Goal: Task Accomplishment & Management: Complete application form

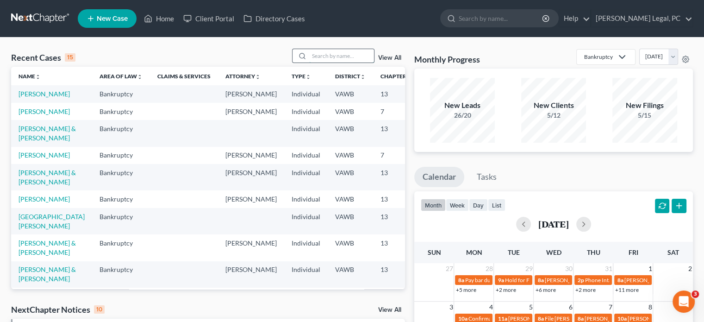
click at [311, 57] on input "search" at bounding box center [341, 55] width 65 height 13
click at [346, 60] on input "search" at bounding box center [341, 55] width 65 height 13
type input "[PERSON_NAME]"
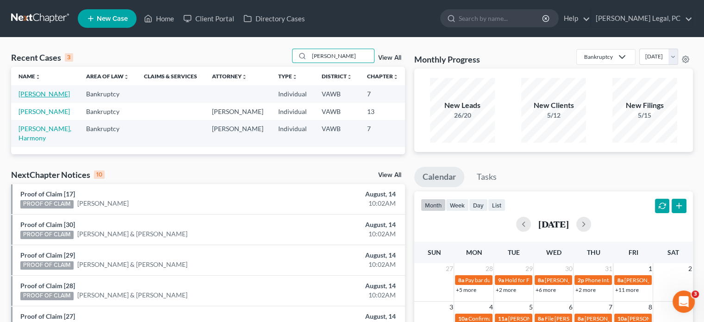
click at [34, 92] on link "[PERSON_NAME]" at bounding box center [44, 94] width 51 height 8
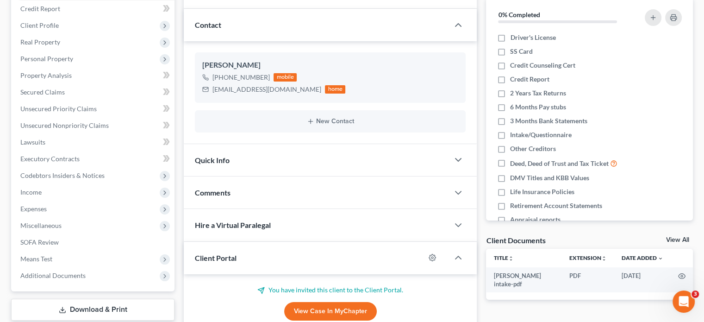
scroll to position [185, 0]
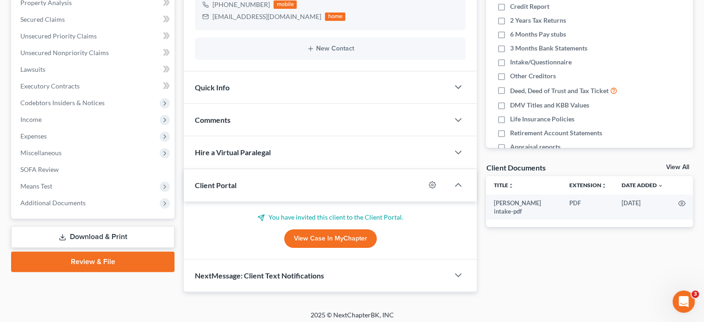
click at [293, 182] on div "Client Portal" at bounding box center [304, 185] width 241 height 32
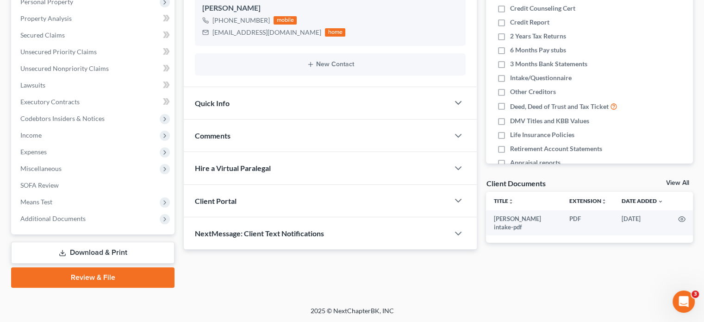
click at [293, 191] on div "Client Portal" at bounding box center [316, 201] width 265 height 32
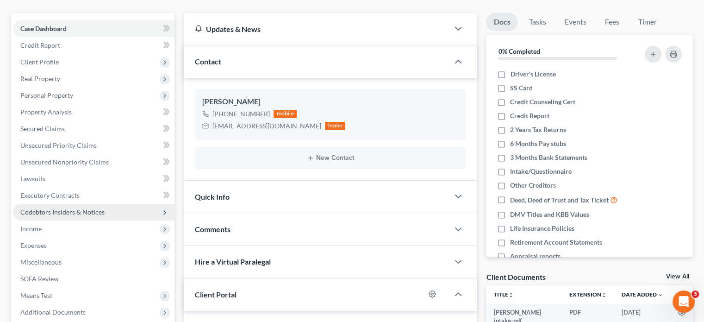
scroll to position [46, 0]
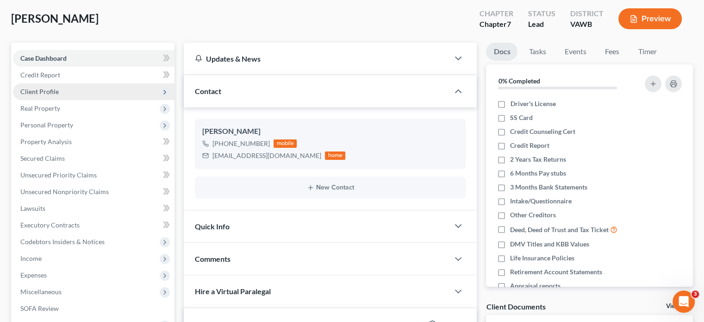
click at [37, 87] on span "Client Profile" at bounding box center [39, 91] width 38 height 8
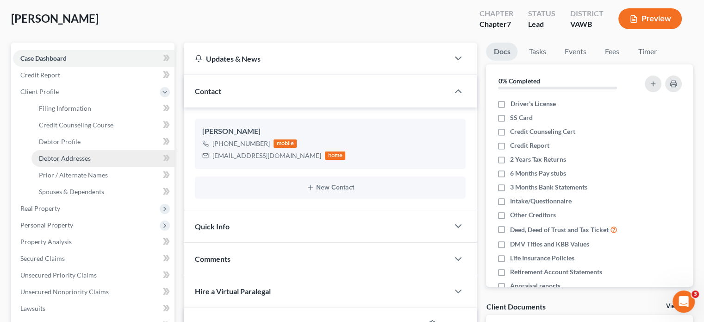
click at [59, 156] on span "Debtor Addresses" at bounding box center [65, 158] width 52 height 8
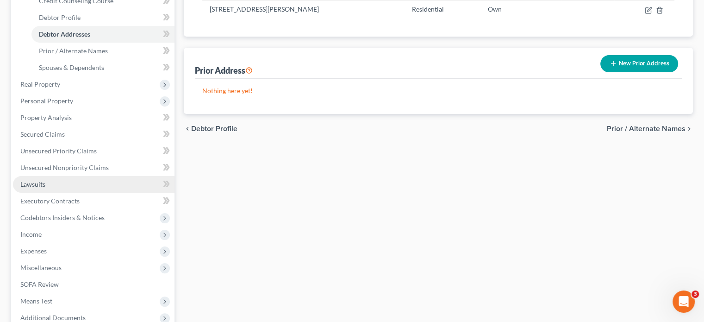
scroll to position [231, 0]
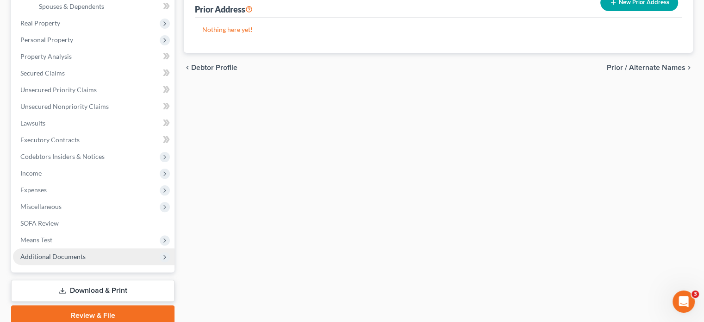
click at [62, 253] on span "Additional Documents" at bounding box center [52, 256] width 65 height 8
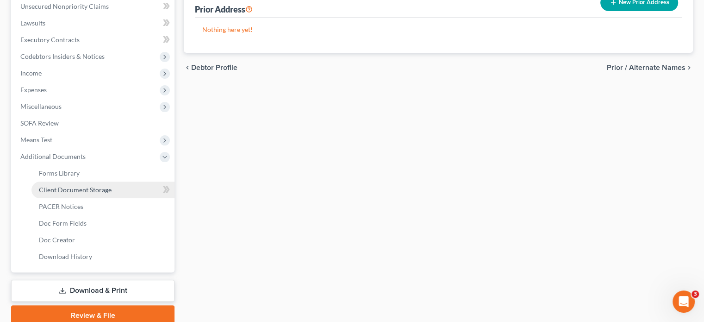
click at [87, 191] on span "Client Document Storage" at bounding box center [75, 190] width 73 height 8
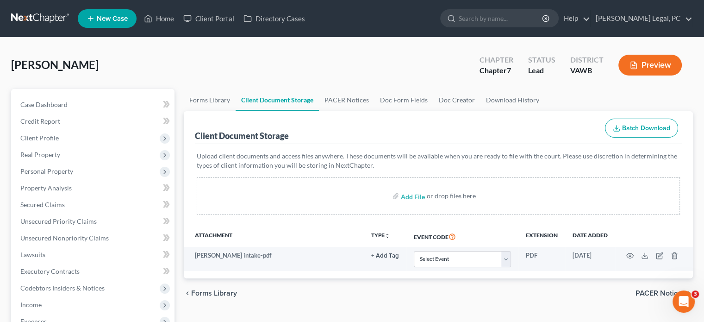
click at [23, 18] on link at bounding box center [40, 18] width 59 height 17
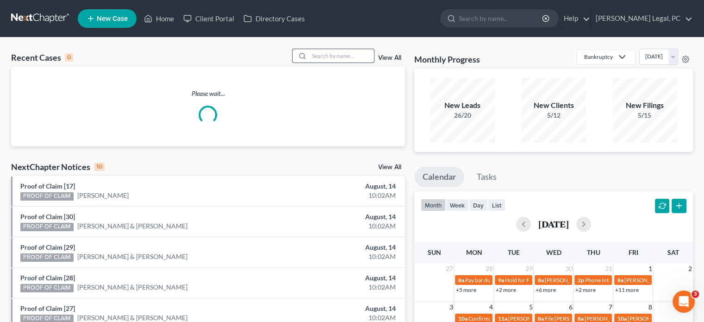
click at [327, 52] on input "search" at bounding box center [341, 55] width 65 height 13
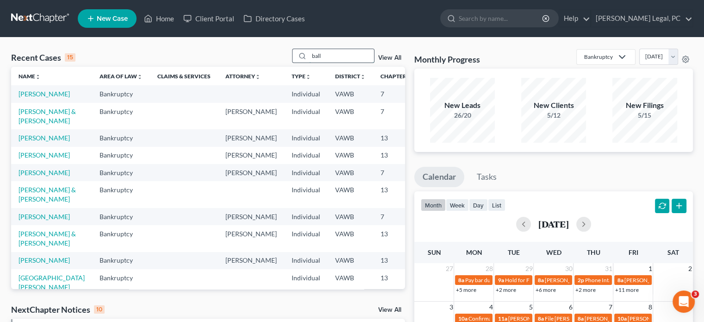
type input "ball"
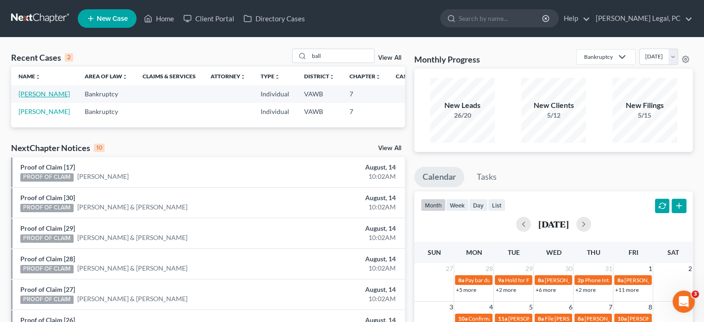
click at [21, 93] on link "Ball, Kimberly" at bounding box center [44, 94] width 51 height 8
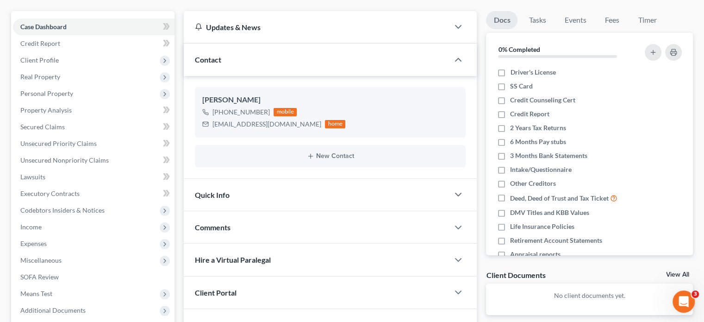
scroll to position [139, 0]
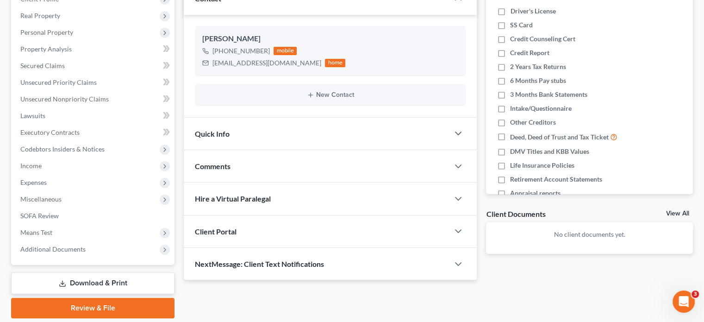
click at [275, 230] on div "Client Portal" at bounding box center [316, 231] width 265 height 32
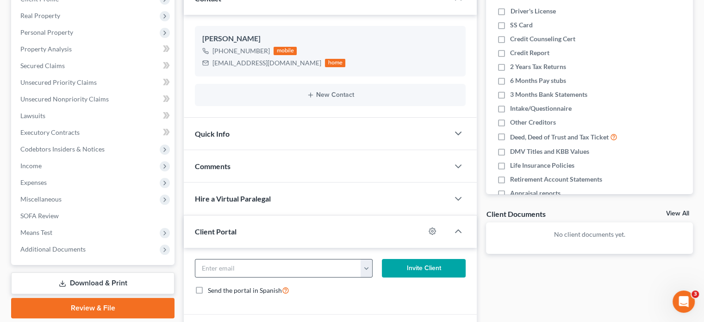
click at [367, 274] on button "button" at bounding box center [366, 268] width 11 height 18
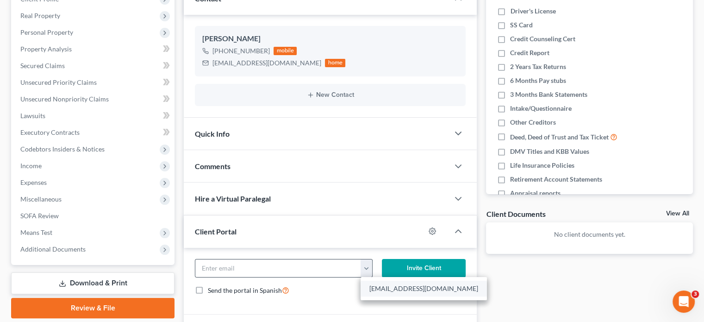
click at [388, 283] on link "mom2clay@gmail.com" at bounding box center [424, 288] width 126 height 16
type input "mom2clay@gmail.com"
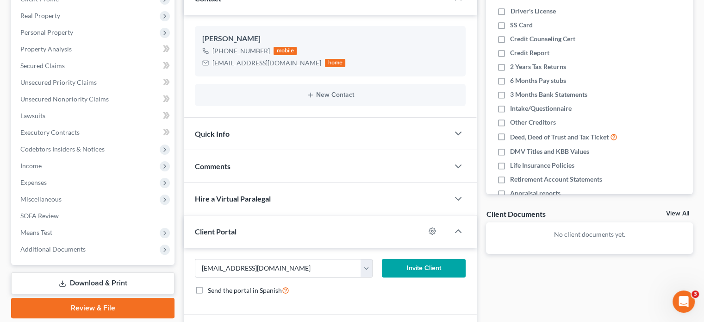
click at [405, 266] on button "Invite Client" at bounding box center [424, 268] width 84 height 19
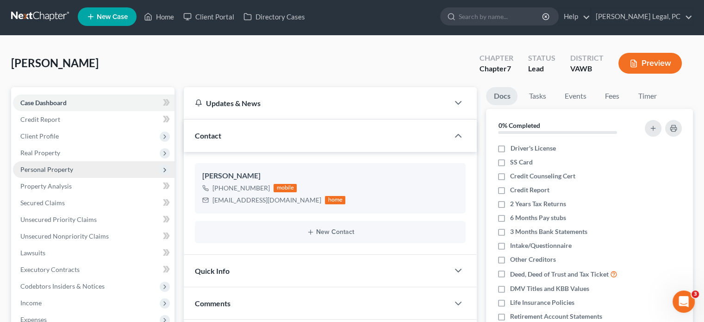
scroll to position [0, 0]
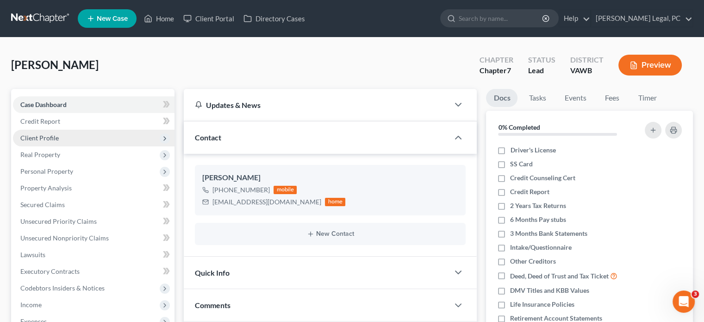
click at [48, 142] on span "Client Profile" at bounding box center [94, 138] width 162 height 17
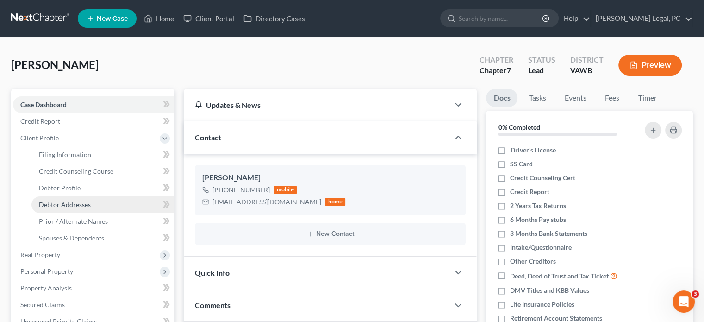
click at [62, 203] on span "Debtor Addresses" at bounding box center [65, 204] width 52 height 8
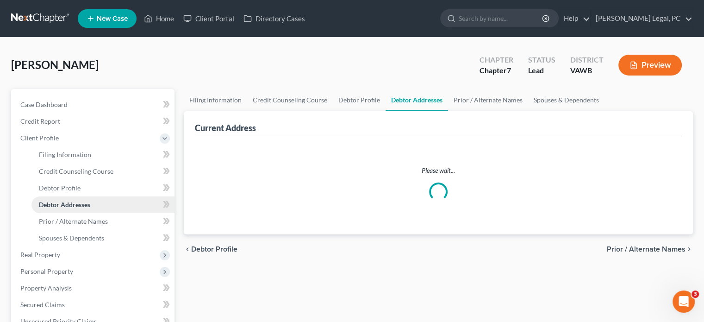
select select "0"
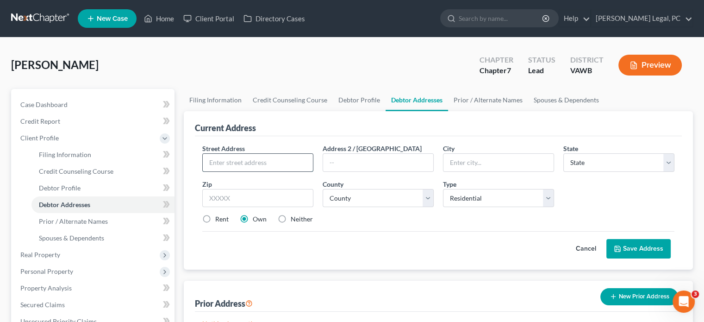
click at [263, 165] on input "text" at bounding box center [258, 163] width 110 height 18
type input "132 Mesa Lane Unit 202"
type input "Bristol"
select select "48"
type input "24201"
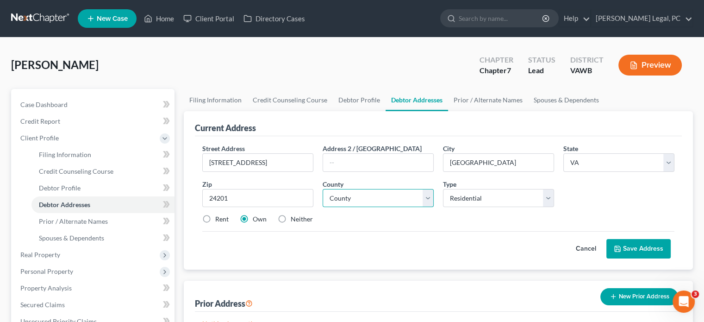
click at [391, 201] on select "County Accomack County Albemarle County Alexandria city Alleghany County Amelia…" at bounding box center [378, 198] width 111 height 19
select select "14"
click at [323, 189] on select "County Accomack County Albemarle County Alexandria city Alleghany County Amelia…" at bounding box center [378, 198] width 111 height 19
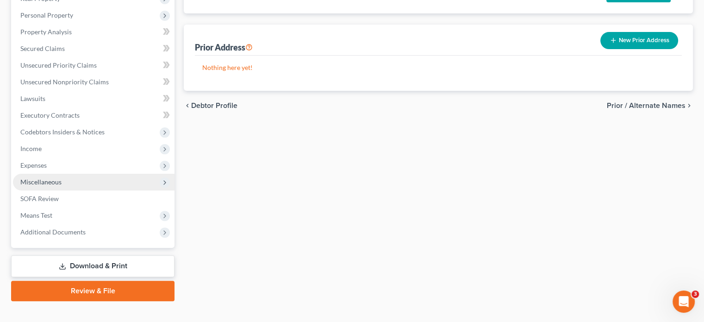
scroll to position [269, 0]
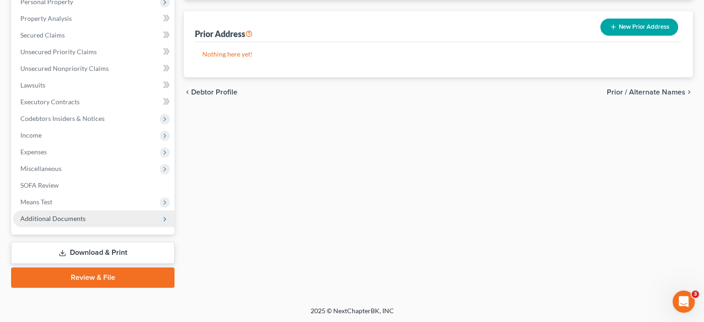
click at [67, 218] on span "Additional Documents" at bounding box center [52, 218] width 65 height 8
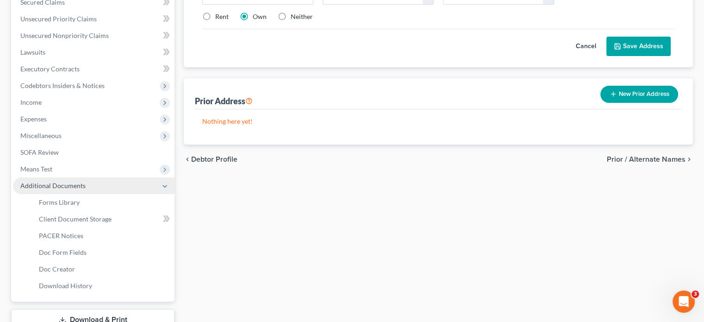
scroll to position [262, 0]
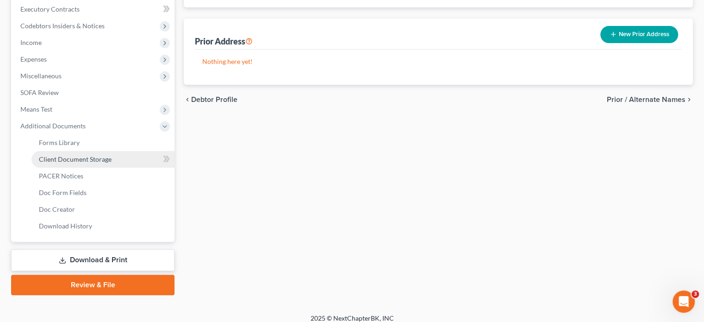
click at [78, 163] on link "Client Document Storage" at bounding box center [102, 159] width 143 height 17
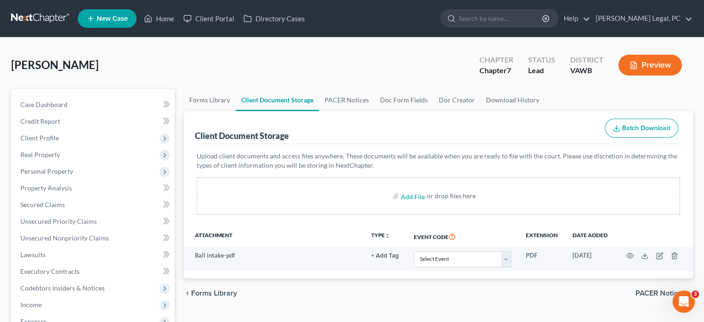
click at [51, 20] on link at bounding box center [40, 18] width 59 height 17
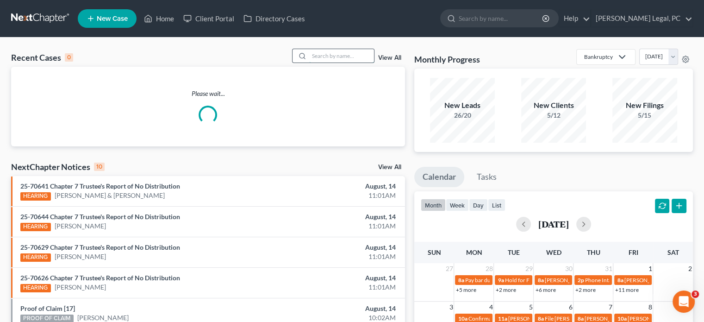
click at [310, 55] on input "search" at bounding box center [341, 55] width 65 height 13
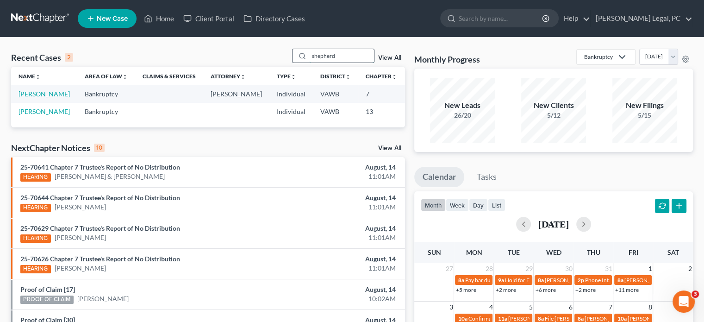
drag, startPoint x: 326, startPoint y: 57, endPoint x: 311, endPoint y: 58, distance: 15.3
click at [311, 59] on input "shepherd" at bounding box center [341, 55] width 65 height 13
type input "sheppard"
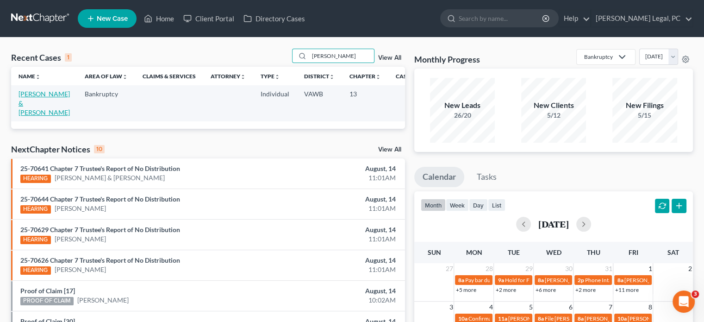
click at [36, 95] on link "[PERSON_NAME] & [PERSON_NAME]" at bounding box center [44, 103] width 51 height 26
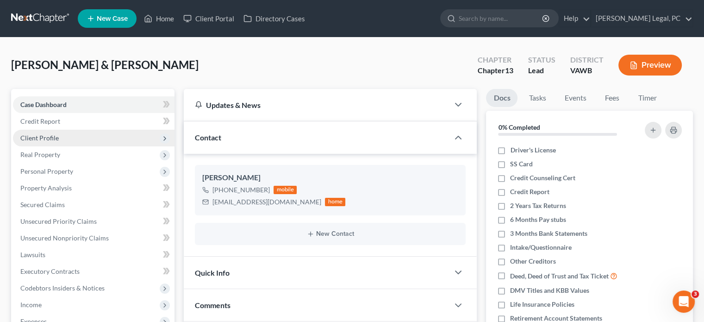
click at [31, 135] on span "Client Profile" at bounding box center [39, 138] width 38 height 8
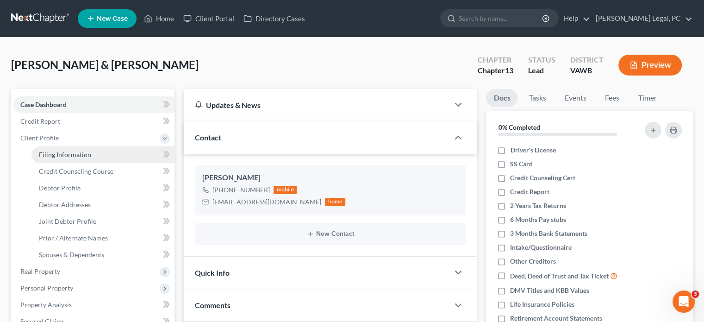
click at [67, 155] on span "Filing Information" at bounding box center [65, 154] width 52 height 8
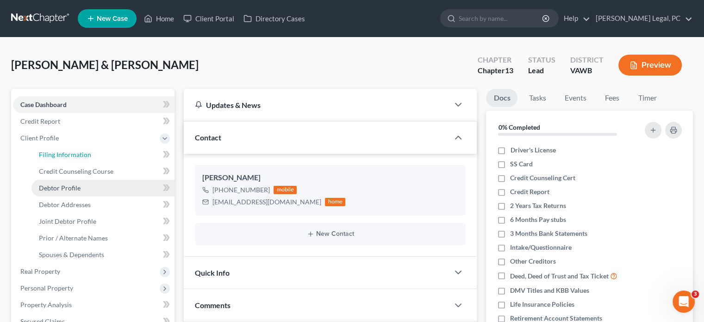
select select "1"
select select "3"
select select "48"
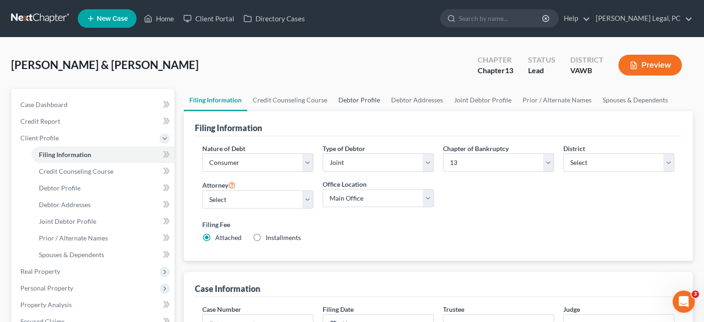
click at [368, 98] on link "Debtor Profile" at bounding box center [359, 100] width 53 height 22
select select "1"
select select "0"
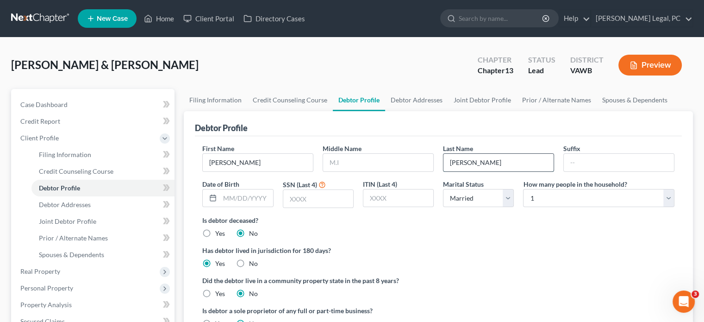
click at [464, 162] on input "Sheppard" at bounding box center [498, 163] width 110 height 18
click at [466, 162] on input "Shepard" at bounding box center [498, 163] width 110 height 18
drag, startPoint x: 476, startPoint y: 163, endPoint x: 447, endPoint y: 166, distance: 29.3
click at [447, 166] on input "Shepehrd" at bounding box center [498, 163] width 110 height 18
type input "Shepherd"
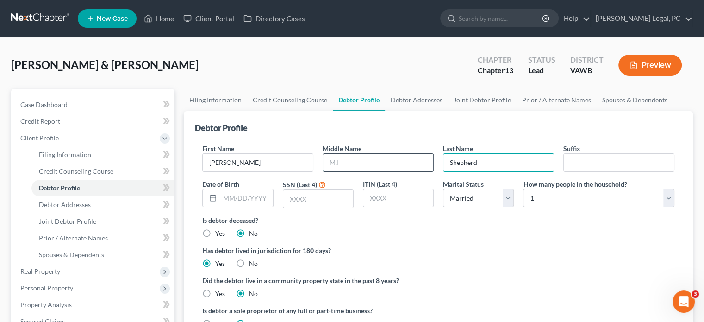
click at [407, 159] on input "text" at bounding box center [378, 163] width 110 height 18
click at [185, 56] on div "Sheppard, Jackie & James Upgraded Chapter Chapter 13 Status Lead District VAWB …" at bounding box center [352, 69] width 682 height 40
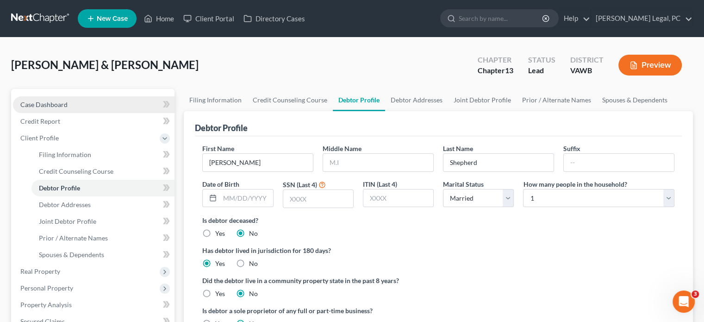
click at [58, 107] on span "Case Dashboard" at bounding box center [43, 104] width 47 height 8
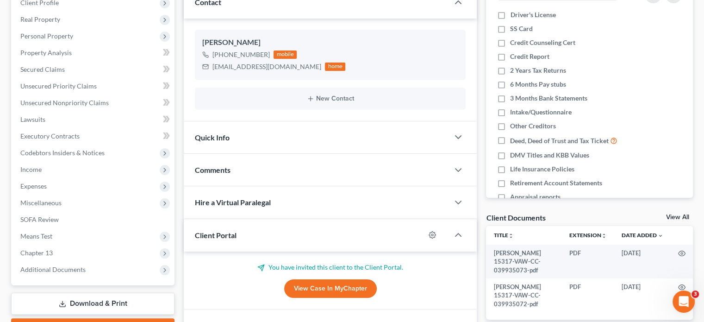
scroll to position [185, 0]
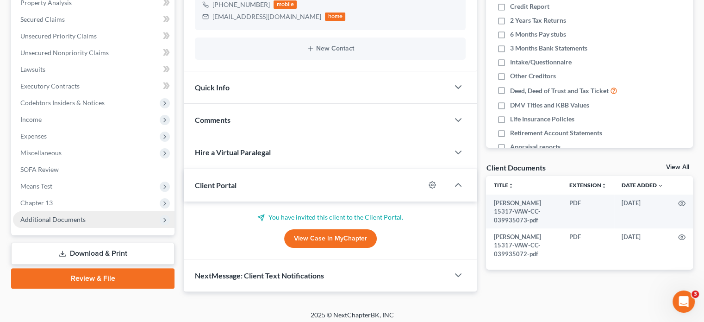
click at [36, 213] on span "Additional Documents" at bounding box center [94, 219] width 162 height 17
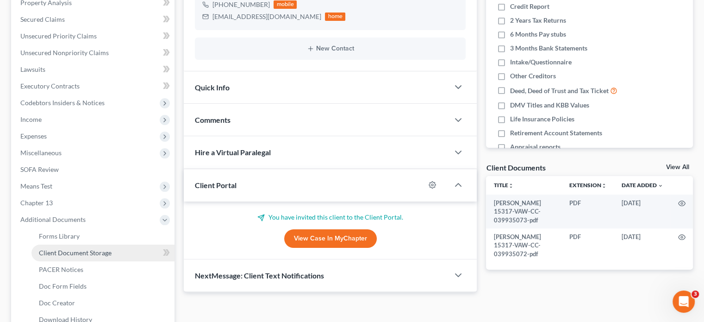
click at [76, 253] on span "Client Document Storage" at bounding box center [75, 253] width 73 height 8
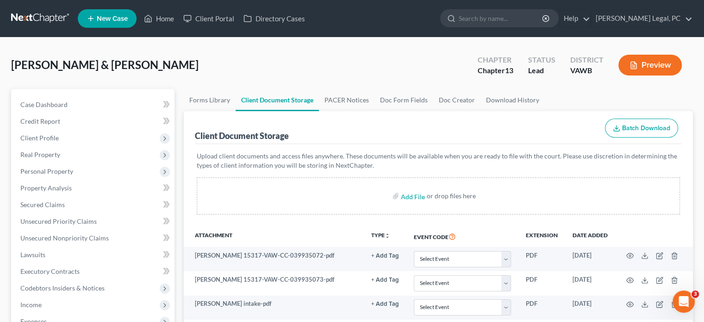
click at [41, 24] on link at bounding box center [40, 18] width 59 height 17
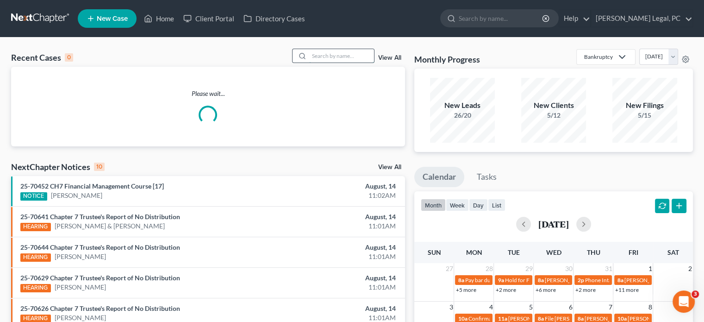
click at [326, 59] on input "search" at bounding box center [341, 55] width 65 height 13
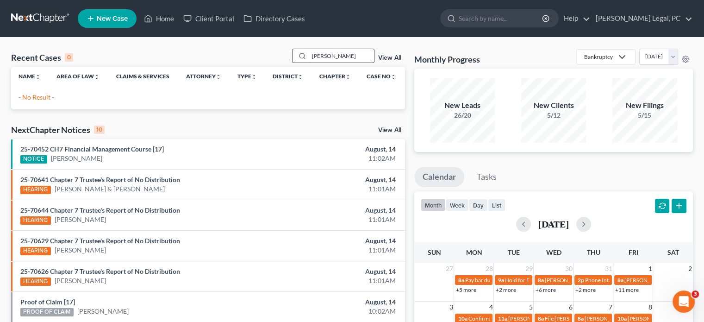
drag, startPoint x: 311, startPoint y: 59, endPoint x: 291, endPoint y: 59, distance: 19.9
click at [292, 59] on div "kiser" at bounding box center [333, 56] width 82 height 14
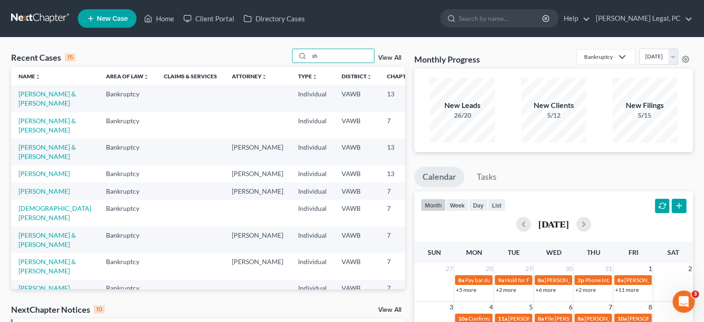
type input "sh"
click at [107, 16] on span "New Case" at bounding box center [112, 18] width 31 height 7
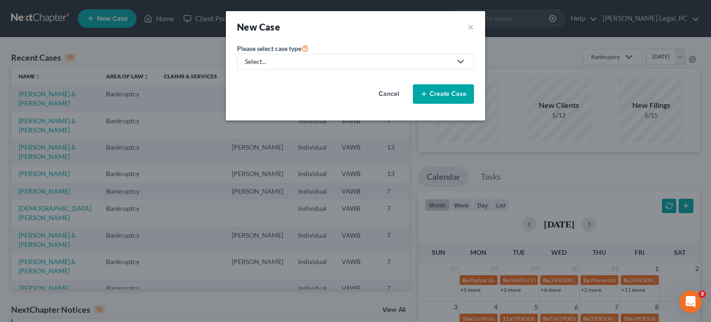
click at [288, 60] on div "Select..." at bounding box center [348, 61] width 206 height 9
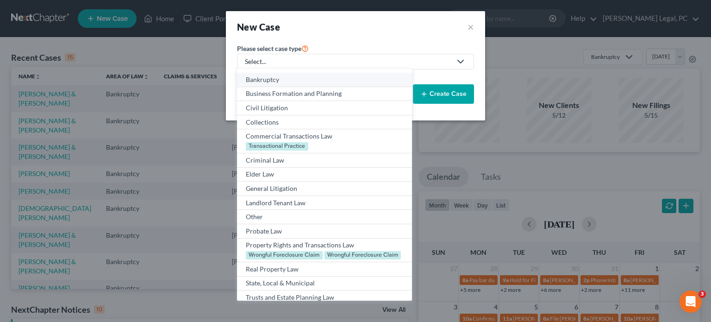
click at [283, 79] on div "Bankruptcy" at bounding box center [324, 79] width 157 height 9
select select "84"
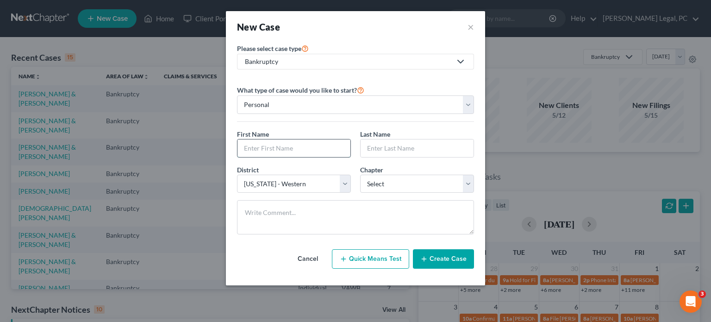
click at [264, 146] on input "text" at bounding box center [293, 148] width 113 height 18
type input "Charlene"
drag, startPoint x: 393, startPoint y: 149, endPoint x: 363, endPoint y: 151, distance: 29.7
click at [363, 151] on input "Keiser" at bounding box center [417, 148] width 113 height 18
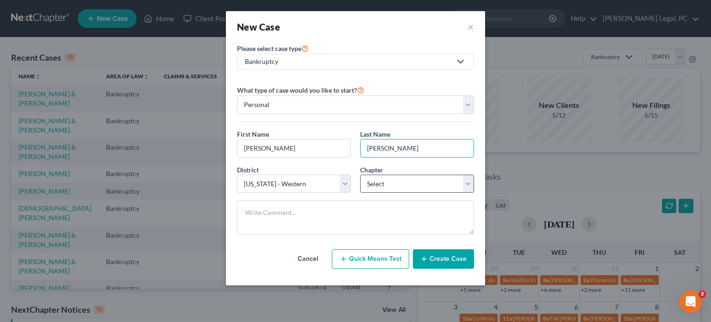
type input "Kiser"
click at [380, 185] on select "Select 7 11 12 13" at bounding box center [417, 183] width 114 height 19
select select "0"
click at [360, 174] on select "Select 7 11 12 13" at bounding box center [417, 183] width 114 height 19
click at [444, 260] on button "Create Case" at bounding box center [443, 258] width 61 height 19
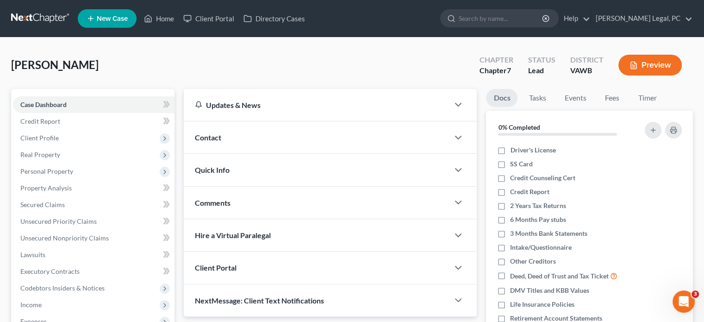
click at [215, 130] on div "Contact" at bounding box center [316, 137] width 265 height 32
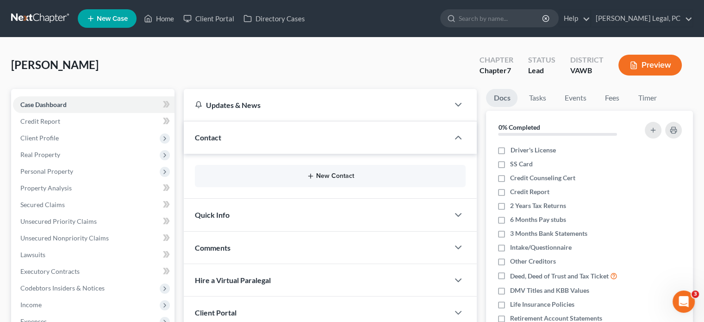
click at [322, 177] on button "New Contact" at bounding box center [330, 175] width 256 height 7
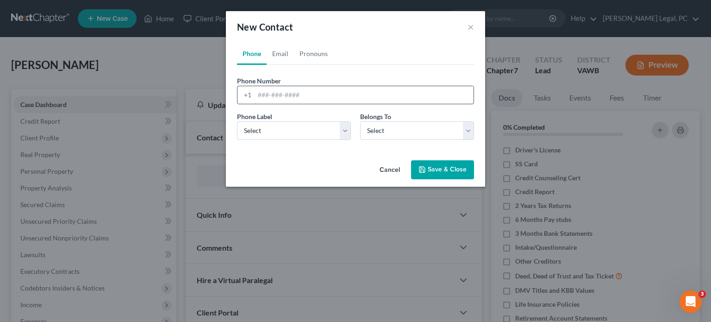
click at [269, 95] on input "tel" at bounding box center [364, 95] width 219 height 18
type input "2764958180"
click at [268, 129] on select "Select Mobile Home Work Other" at bounding box center [294, 130] width 114 height 19
select select "0"
click at [237, 121] on select "Select Mobile Home Work Other" at bounding box center [294, 130] width 114 height 19
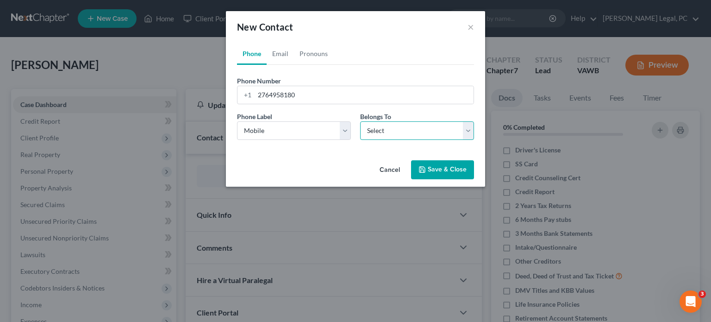
click at [382, 133] on select "Select Client Other" at bounding box center [417, 130] width 114 height 19
select select "0"
click at [360, 121] on select "Select Client Other" at bounding box center [417, 130] width 114 height 19
click at [270, 92] on input "2764958180" at bounding box center [364, 95] width 219 height 18
drag, startPoint x: 280, startPoint y: 94, endPoint x: 331, endPoint y: 107, distance: 52.9
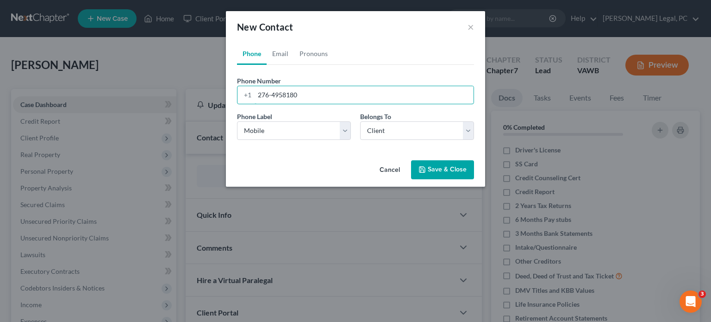
click at [281, 94] on input "276-4958180" at bounding box center [364, 95] width 219 height 18
type input "276-495-8180"
click at [432, 170] on button "Save & Close" at bounding box center [442, 169] width 63 height 19
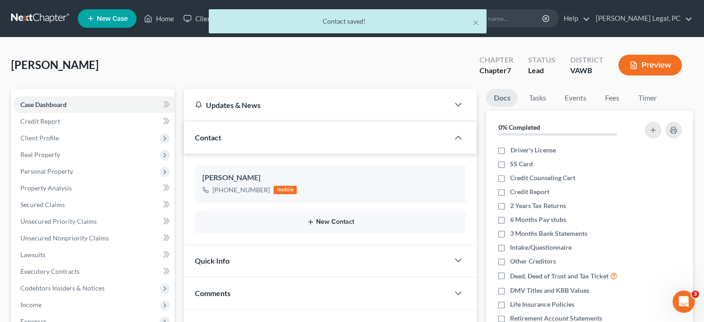
click at [341, 221] on button "New Contact" at bounding box center [330, 221] width 256 height 7
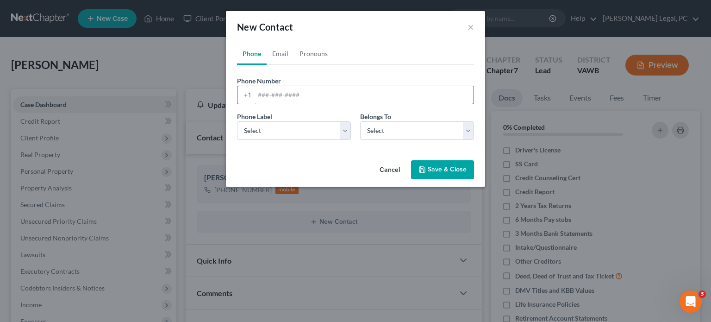
click at [286, 95] on input "tel" at bounding box center [364, 95] width 219 height 18
click at [268, 93] on input "2768700412" at bounding box center [364, 95] width 219 height 18
click at [283, 94] on input "276-8700412" at bounding box center [364, 95] width 219 height 18
type input "276-870-0412"
click at [348, 132] on select "Select Mobile Home Work Other" at bounding box center [294, 130] width 114 height 19
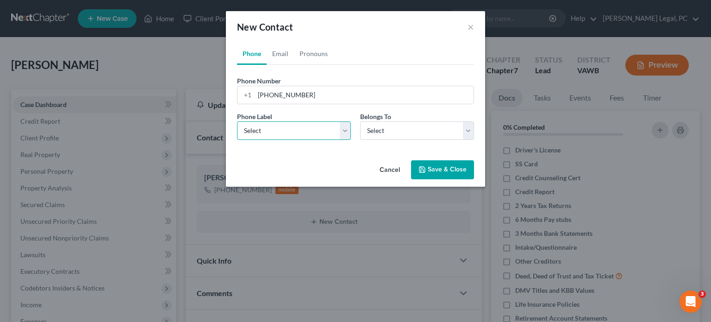
select select "2"
click at [237, 121] on select "Select Mobile Home Work Other" at bounding box center [294, 130] width 114 height 19
click at [410, 135] on select "Select Client Other" at bounding box center [417, 130] width 114 height 19
select select "0"
click at [360, 121] on select "Select Client Other" at bounding box center [417, 130] width 114 height 19
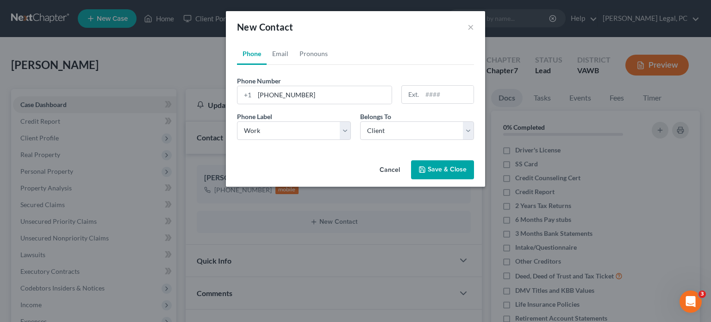
click at [424, 172] on button "Save & Close" at bounding box center [442, 169] width 63 height 19
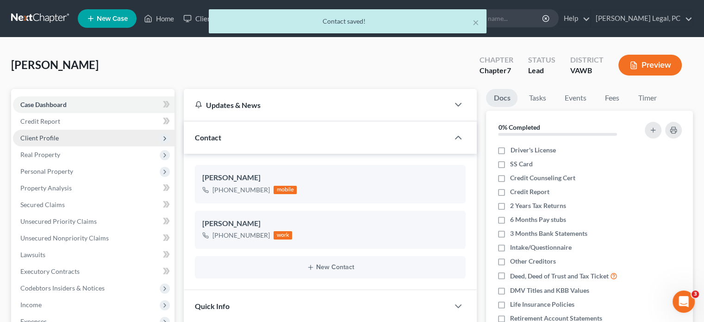
click at [37, 138] on span "Client Profile" at bounding box center [39, 138] width 38 height 8
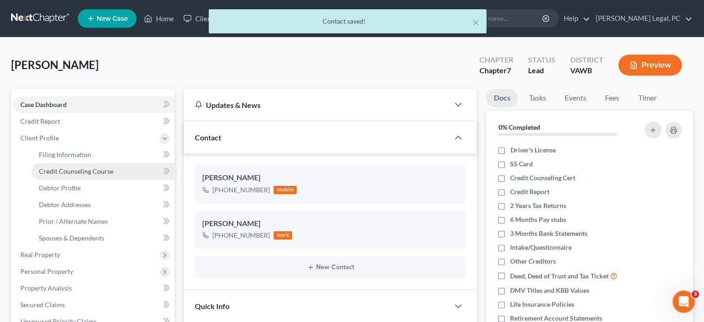
click at [37, 172] on link "Credit Counseling Course" at bounding box center [102, 171] width 143 height 17
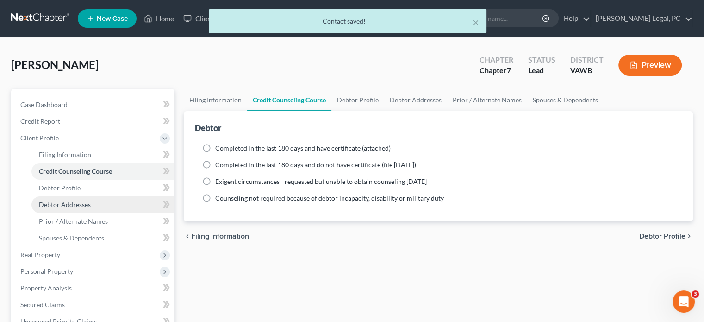
click at [39, 205] on span "Debtor Addresses" at bounding box center [65, 204] width 52 height 8
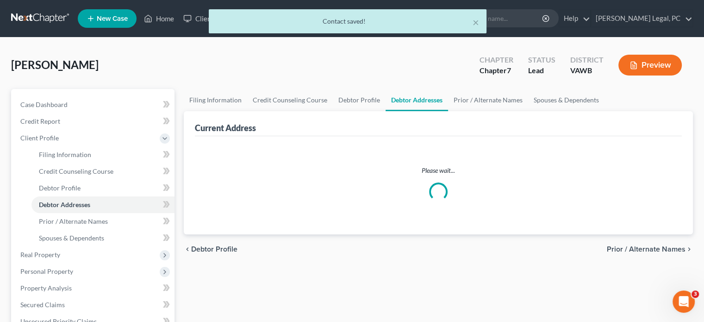
select select "0"
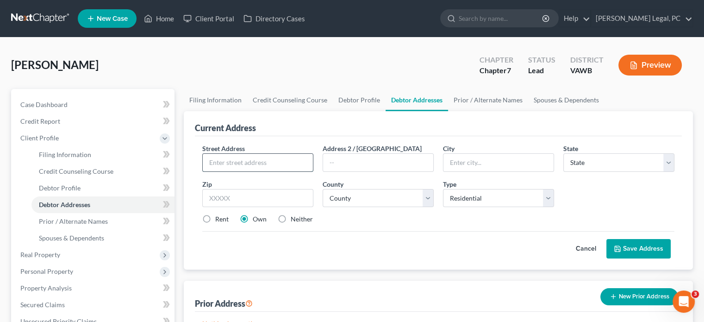
click at [233, 169] on input "text" at bounding box center [258, 163] width 110 height 18
type input "P"
type input "P.O. Box 35"
type input "Dante"
select select "48"
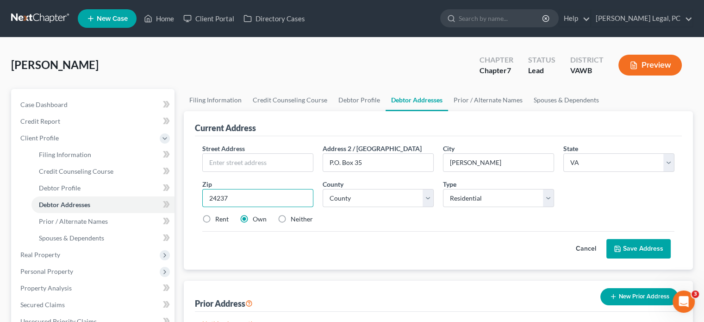
type input "24237"
click at [390, 194] on select "County Accomack County Albemarle County Alexandria city Alleghany County Amelia…" at bounding box center [378, 198] width 111 height 19
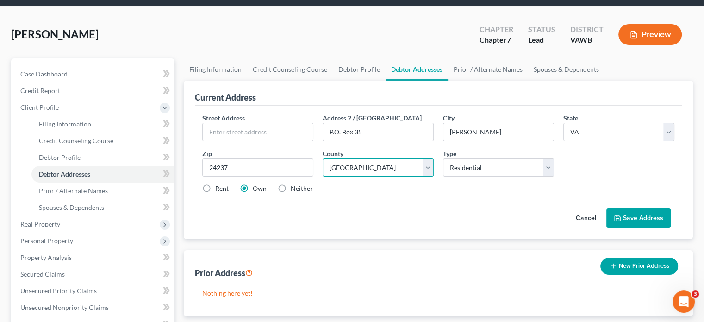
scroll to position [46, 0]
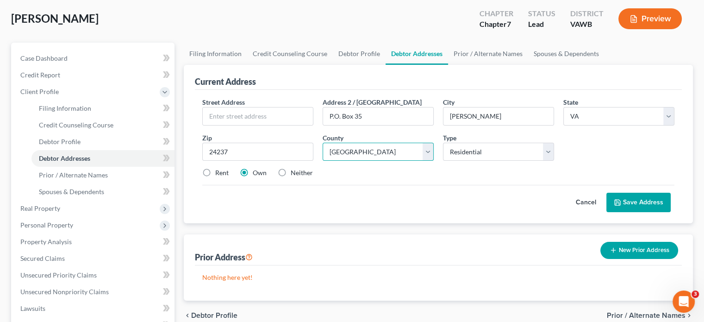
click at [421, 153] on select "County Accomack County Albemarle County Alexandria city Alleghany County Amelia…" at bounding box center [378, 152] width 111 height 19
select select "111"
click at [323, 143] on select "County Accomack County Albemarle County Alexandria city Alleghany County Amelia…" at bounding box center [378, 152] width 111 height 19
click at [641, 197] on button "Save Address" at bounding box center [638, 202] width 64 height 19
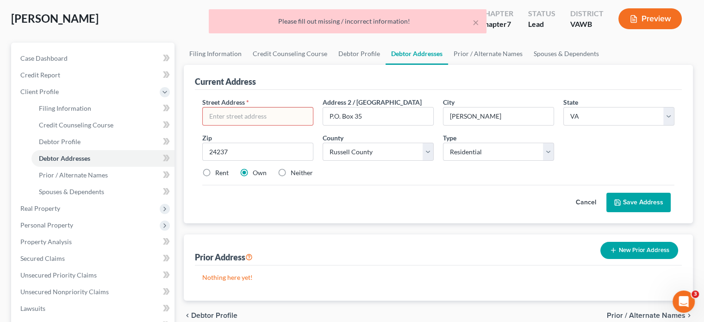
click at [241, 116] on input "text" at bounding box center [258, 116] width 110 height 18
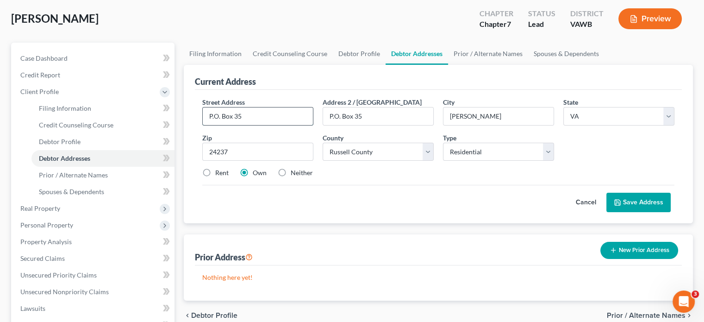
type input "P.O. Box 35"
click at [620, 203] on icon at bounding box center [618, 202] width 6 height 6
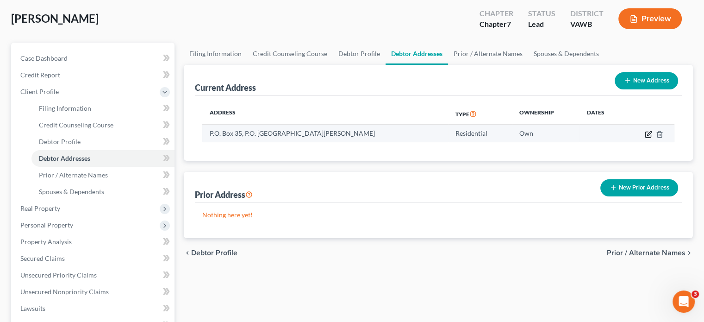
click at [650, 137] on icon "button" at bounding box center [648, 134] width 6 height 6
select select "48"
select select "111"
select select "0"
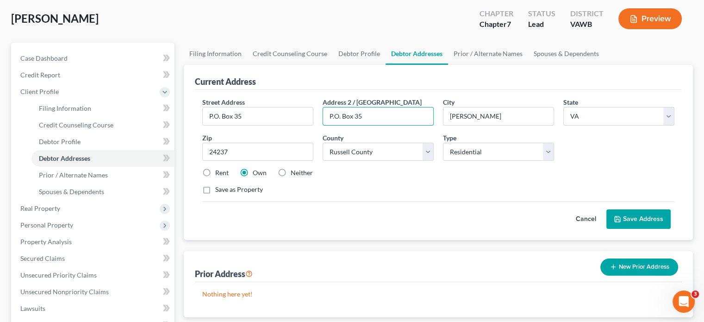
drag, startPoint x: 369, startPoint y: 119, endPoint x: 317, endPoint y: 117, distance: 52.8
click at [318, 118] on div "Address 2 / PO Box P.O. Box 35" at bounding box center [378, 111] width 120 height 28
click at [649, 225] on button "Save Address" at bounding box center [638, 218] width 64 height 19
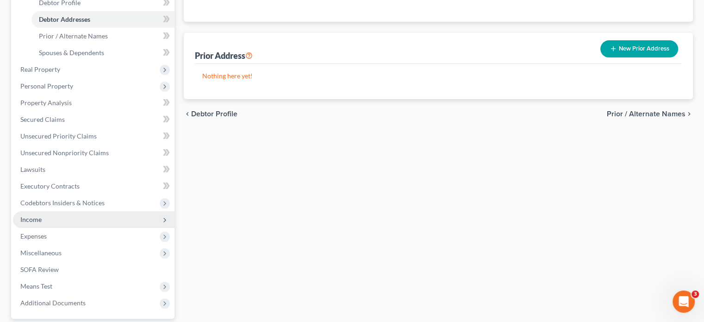
scroll to position [269, 0]
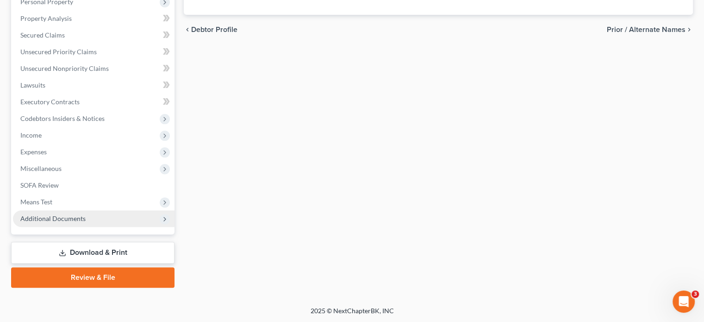
click at [69, 214] on span "Additional Documents" at bounding box center [52, 218] width 65 height 8
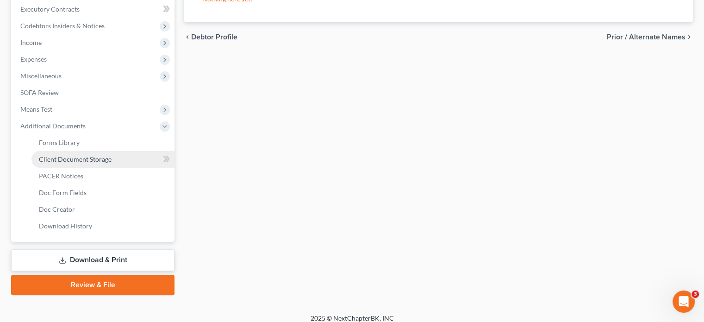
click at [81, 158] on span "Client Document Storage" at bounding box center [75, 159] width 73 height 8
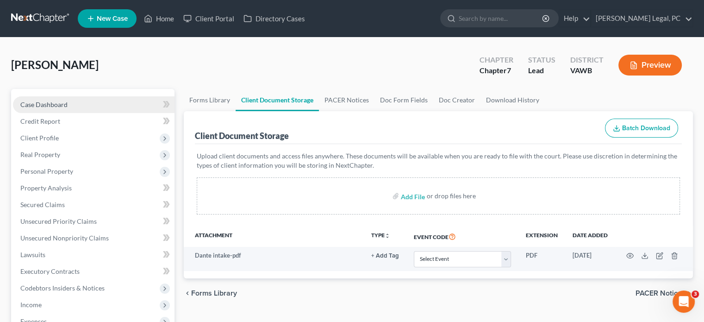
click at [43, 101] on span "Case Dashboard" at bounding box center [43, 104] width 47 height 8
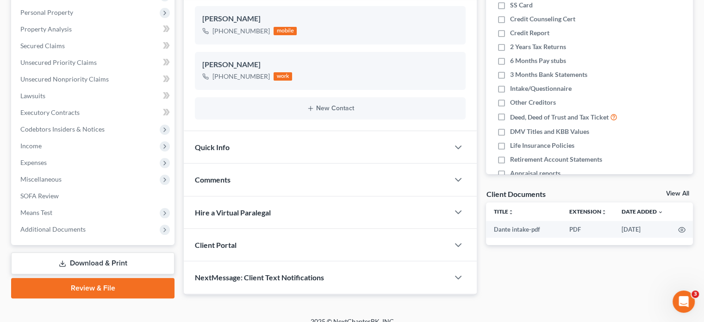
scroll to position [169, 0]
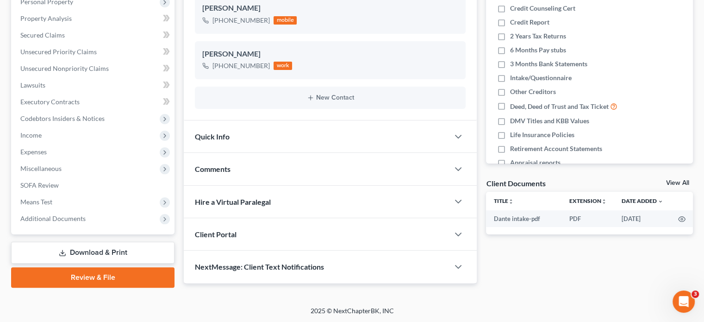
click at [256, 170] on div "Comments" at bounding box center [316, 169] width 265 height 32
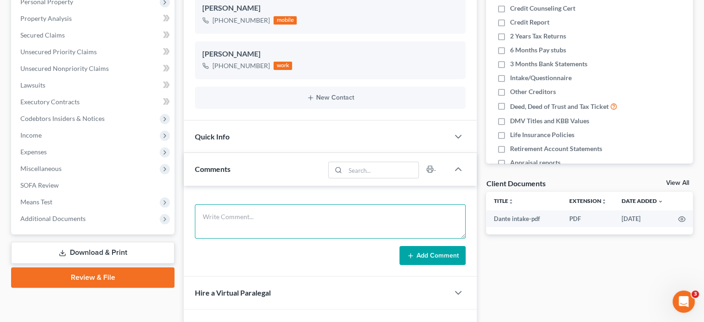
paste textarea "Widow, easy Chapter 7"
type textarea "Widow, easy Chapter 7"
drag, startPoint x: 439, startPoint y: 251, endPoint x: 421, endPoint y: 252, distance: 17.6
click at [439, 251] on button "Add Comment" at bounding box center [432, 255] width 66 height 19
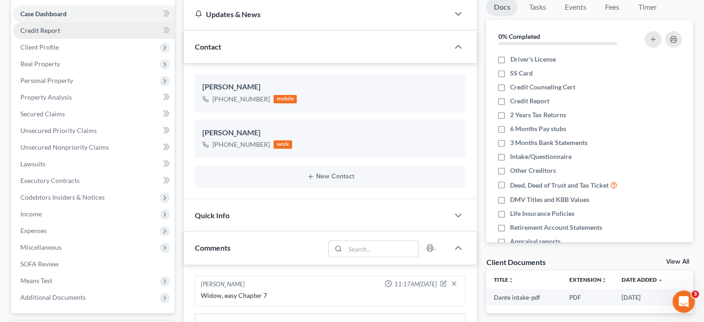
scroll to position [0, 0]
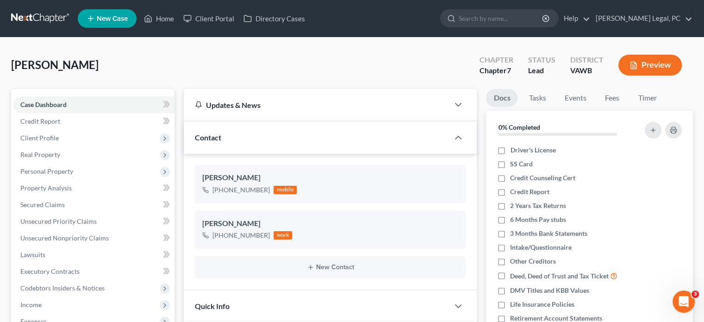
click at [53, 20] on link at bounding box center [40, 18] width 59 height 17
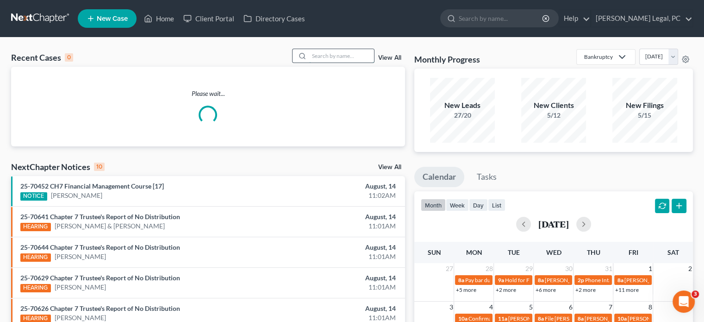
click at [331, 53] on input "search" at bounding box center [341, 55] width 65 height 13
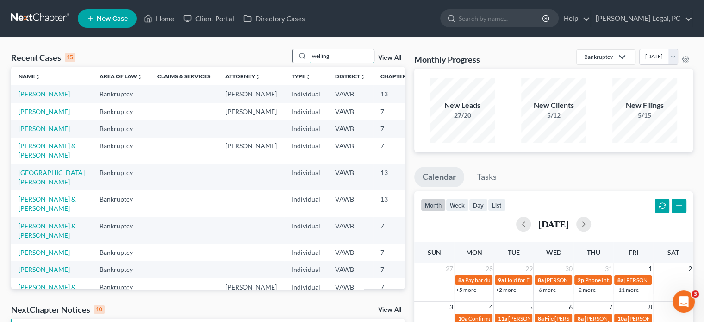
type input "welling"
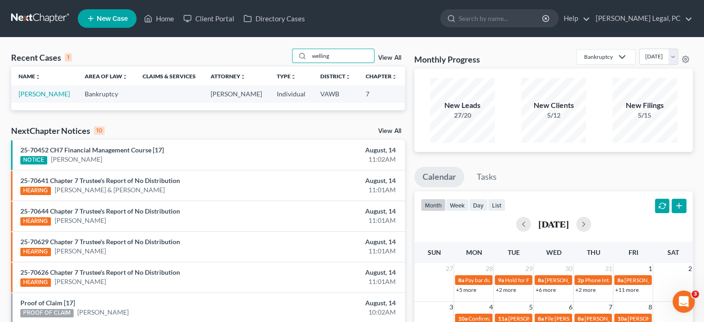
click at [118, 22] on span "New Case" at bounding box center [112, 18] width 31 height 7
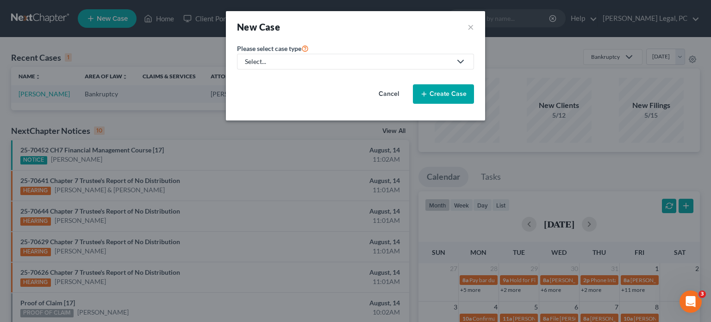
click at [293, 65] on div "Select..." at bounding box center [348, 61] width 206 height 9
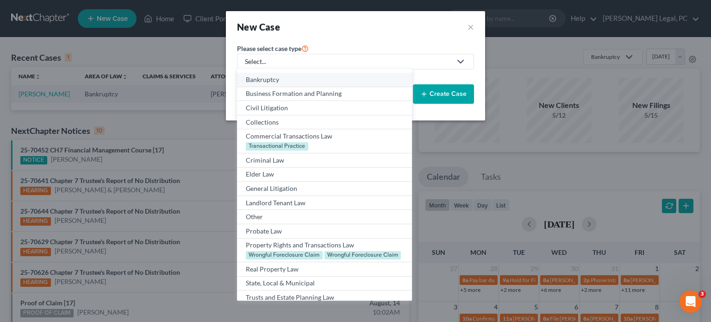
click at [291, 81] on div "Bankruptcy" at bounding box center [324, 79] width 157 height 9
select select "84"
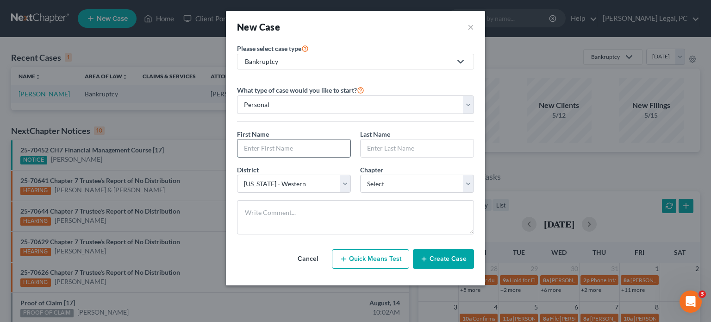
click at [270, 144] on input "text" at bounding box center [293, 148] width 113 height 18
type input "[PERSON_NAME]"
type input "Welling"
click at [463, 183] on select "Select 7 11 12 13" at bounding box center [417, 183] width 114 height 19
select select "0"
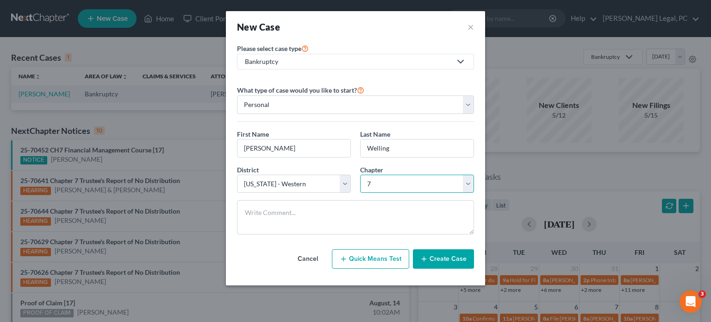
click at [360, 174] on select "Select 7 11 12 13" at bounding box center [417, 183] width 114 height 19
click at [430, 257] on button "Create Case" at bounding box center [443, 258] width 61 height 19
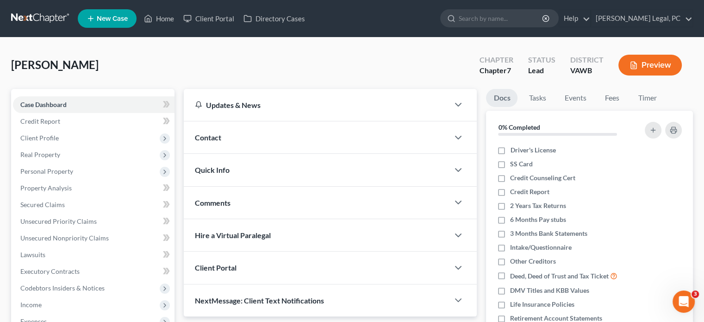
click at [211, 138] on span "Contact" at bounding box center [208, 137] width 26 height 9
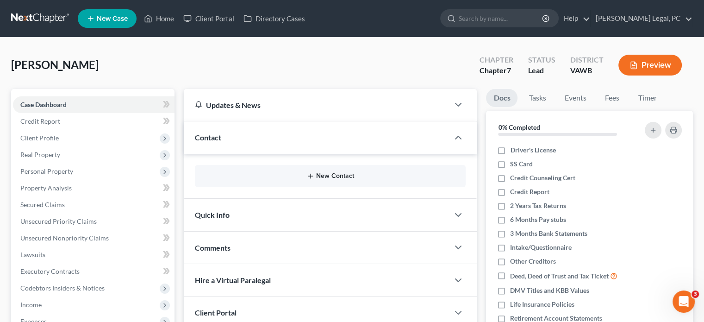
click at [310, 174] on icon "button" at bounding box center [310, 175] width 7 height 7
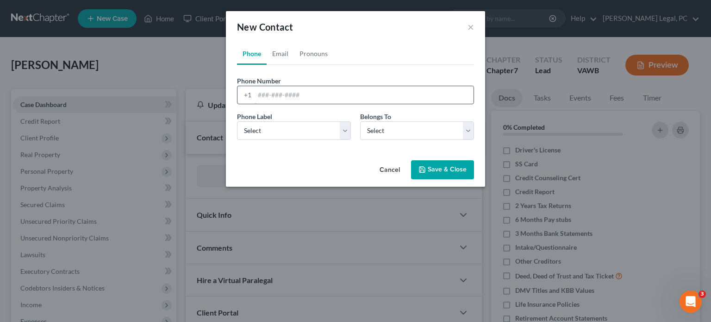
click at [285, 95] on input "tel" at bounding box center [364, 95] width 219 height 18
type input "614-439-5294"
click at [350, 131] on select "Select Mobile Home Work Other" at bounding box center [294, 130] width 114 height 19
select select "0"
click at [237, 121] on select "Select Mobile Home Work Other" at bounding box center [294, 130] width 114 height 19
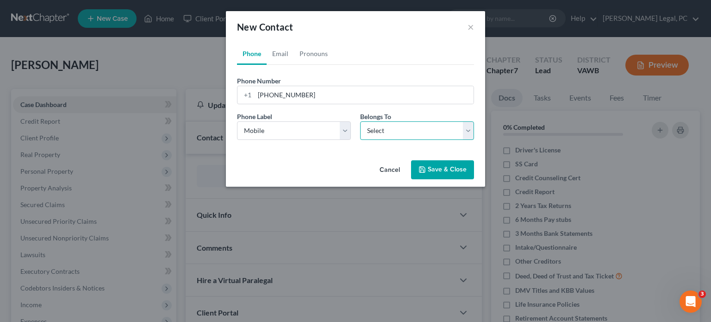
click at [391, 131] on select "Select Client Other" at bounding box center [417, 130] width 114 height 19
select select "0"
click at [360, 121] on select "Select Client Other" at bounding box center [417, 130] width 114 height 19
click at [420, 168] on icon "button" at bounding box center [422, 170] width 6 height 6
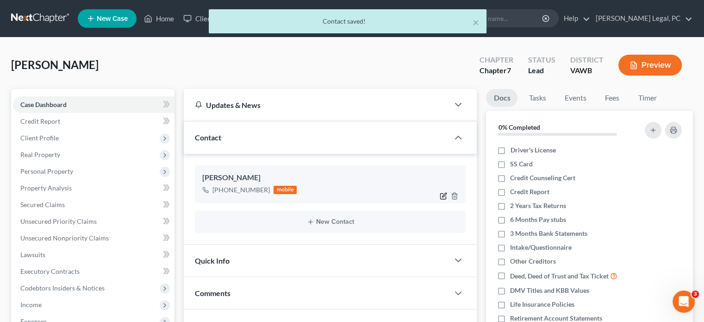
click at [442, 197] on icon "button" at bounding box center [443, 195] width 7 height 7
select select "0"
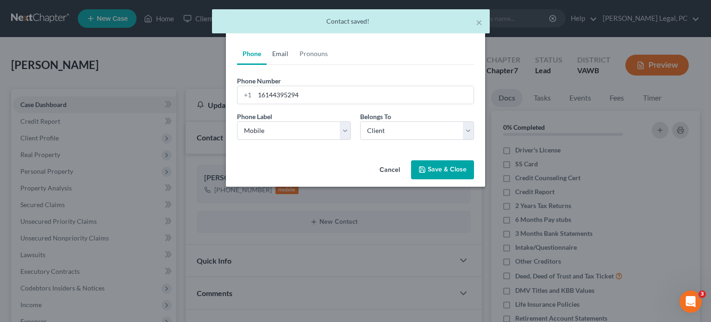
click at [275, 53] on link "Email" at bounding box center [280, 54] width 27 height 22
click at [263, 98] on input "email" at bounding box center [364, 95] width 219 height 18
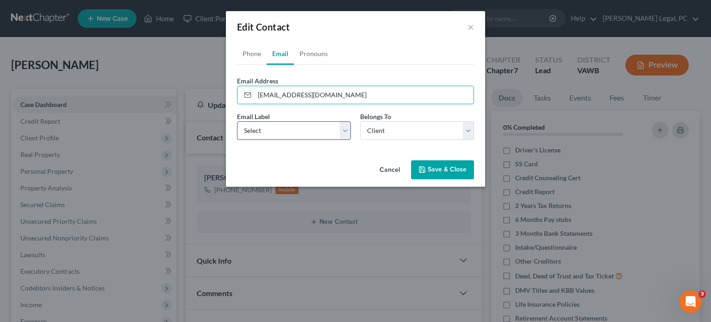
type input "awelling816@gmail.com"
click at [346, 132] on select "Select Home Work Other" at bounding box center [294, 130] width 114 height 19
select select "0"
click at [237, 121] on select "Select Home Work Other" at bounding box center [294, 130] width 114 height 19
click at [448, 164] on button "Save & Close" at bounding box center [442, 169] width 63 height 19
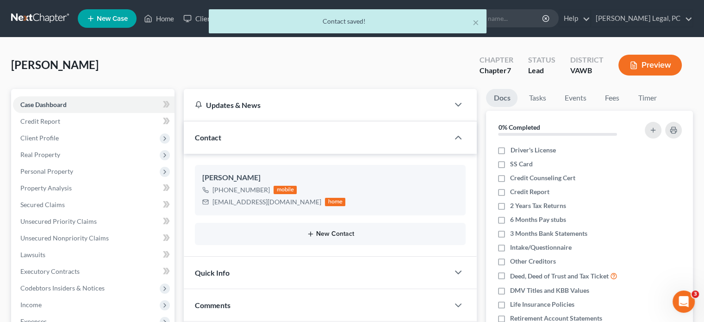
click at [343, 237] on button "New Contact" at bounding box center [330, 233] width 256 height 7
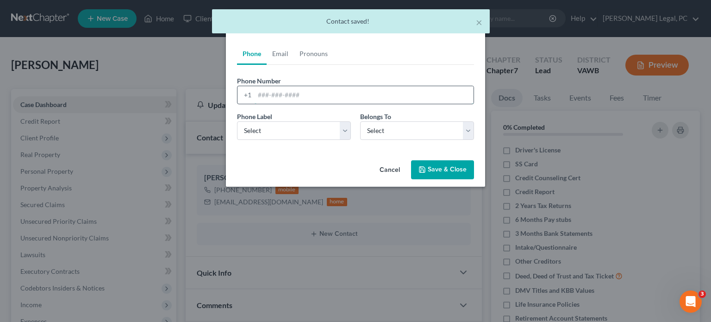
click at [279, 93] on input "tel" at bounding box center [364, 95] width 219 height 18
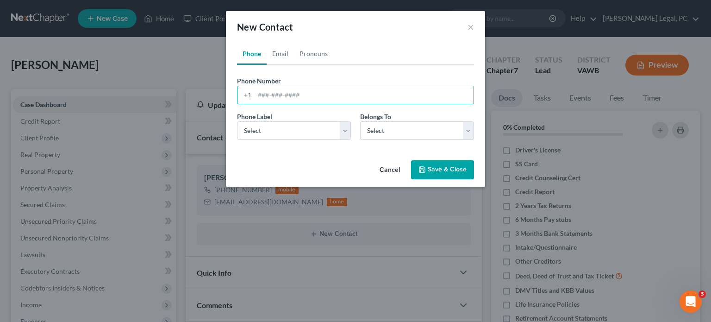
click at [398, 171] on button "Cancel" at bounding box center [389, 170] width 35 height 19
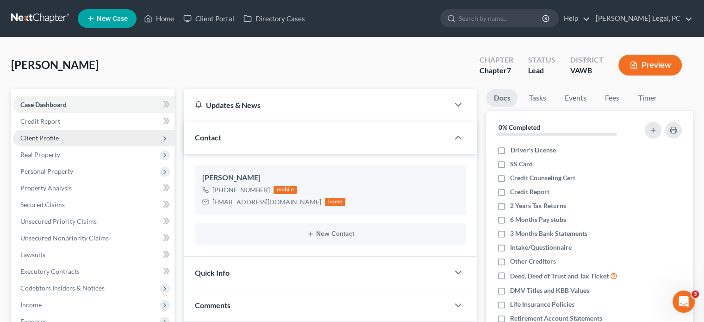
click at [48, 135] on span "Client Profile" at bounding box center [39, 138] width 38 height 8
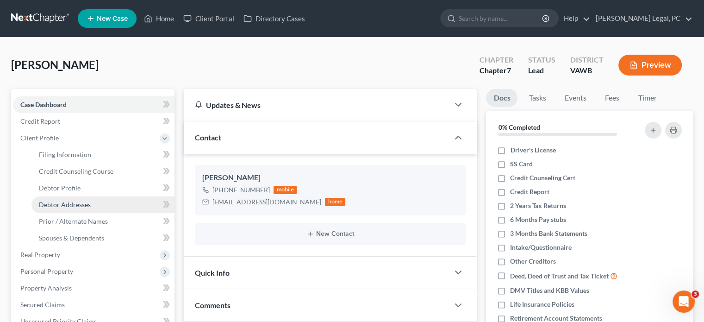
click at [49, 204] on span "Debtor Addresses" at bounding box center [65, 204] width 52 height 8
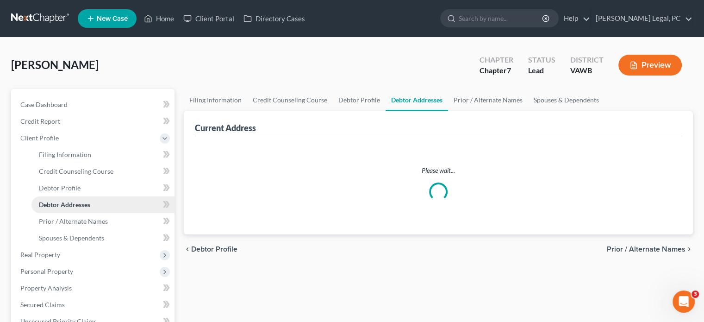
select select "0"
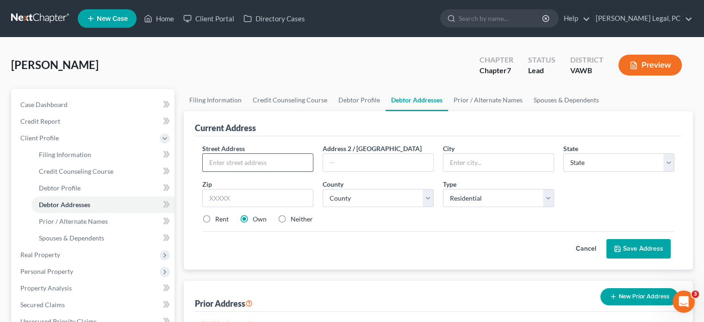
click at [234, 168] on input "text" at bounding box center [258, 163] width 110 height 18
type input "14528 Fairview Road"
type input "St Paul"
select select "48"
type input "24283"
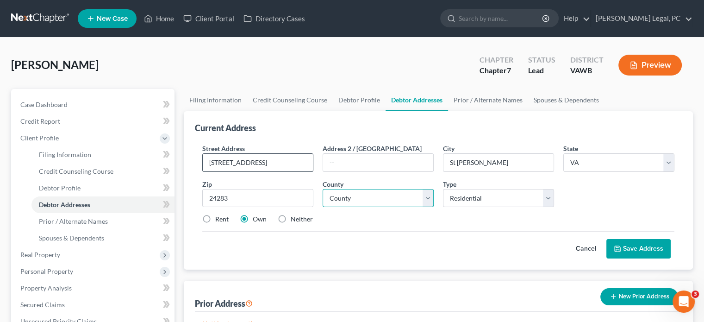
type input "Saint Paul"
click at [373, 201] on select "County [GEOGRAPHIC_DATA] [GEOGRAPHIC_DATA] [GEOGRAPHIC_DATA] [GEOGRAPHIC_DATA] …" at bounding box center [378, 198] width 111 height 19
select select "131"
click at [323, 189] on select "County [GEOGRAPHIC_DATA] [GEOGRAPHIC_DATA] [GEOGRAPHIC_DATA] [GEOGRAPHIC_DATA] …" at bounding box center [378, 198] width 111 height 19
click at [633, 245] on button "Save Address" at bounding box center [638, 248] width 64 height 19
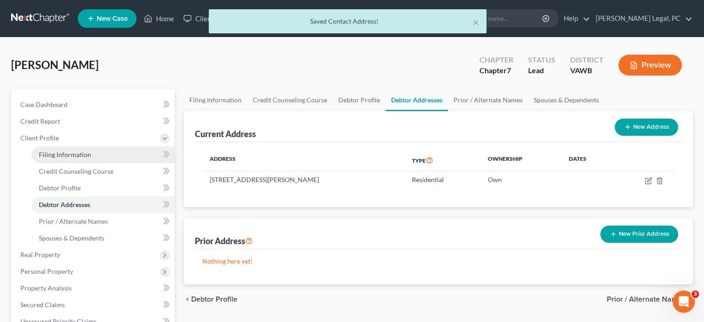
click at [73, 157] on span "Filing Information" at bounding box center [65, 154] width 52 height 8
select select "1"
select select "0"
select select "84"
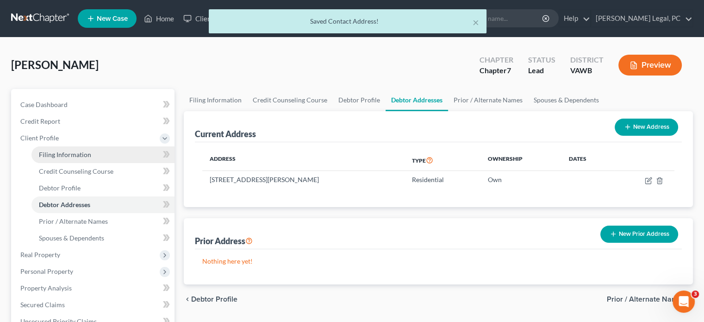
select select "48"
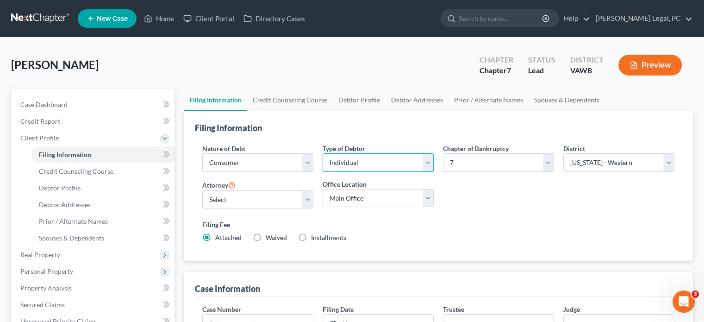
click at [424, 166] on select "Select Individual Joint" at bounding box center [378, 162] width 111 height 19
select select "1"
click at [323, 153] on select "Select Individual Joint" at bounding box center [378, 162] width 111 height 19
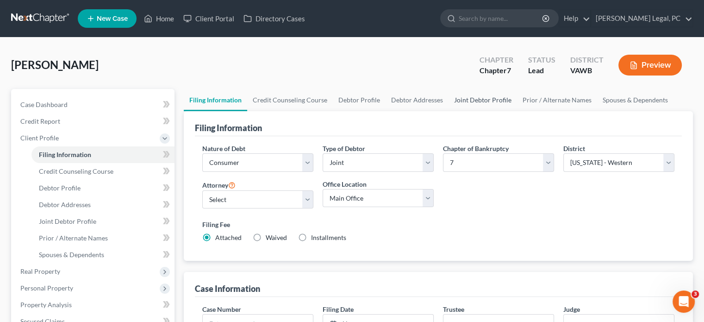
click at [481, 97] on link "Joint Debtor Profile" at bounding box center [482, 100] width 68 height 22
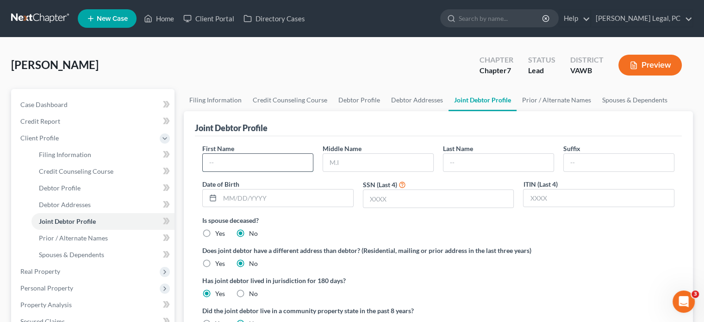
click at [236, 161] on input "text" at bounding box center [258, 163] width 110 height 18
type input "Jason"
type input "Welling"
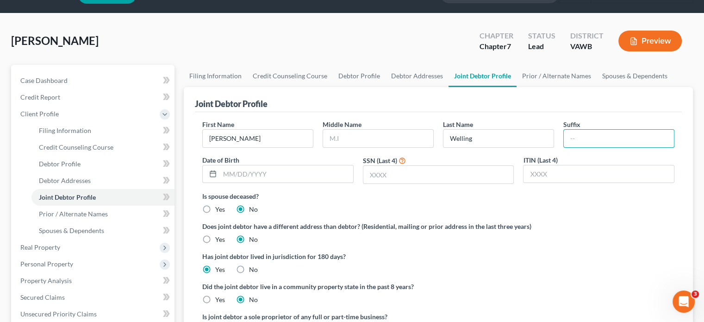
scroll to position [46, 0]
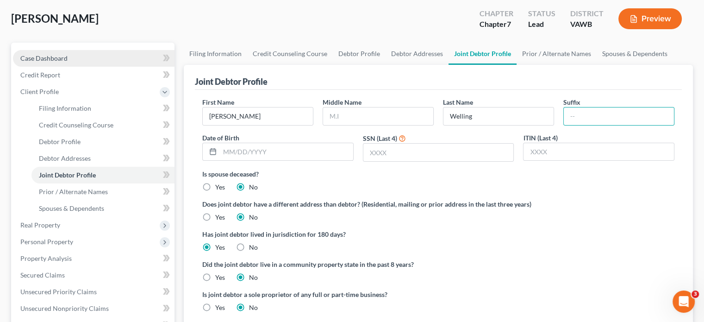
click at [55, 55] on span "Case Dashboard" at bounding box center [43, 58] width 47 height 8
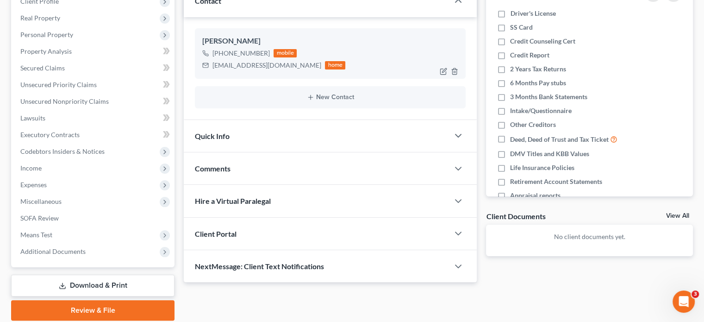
scroll to position [139, 0]
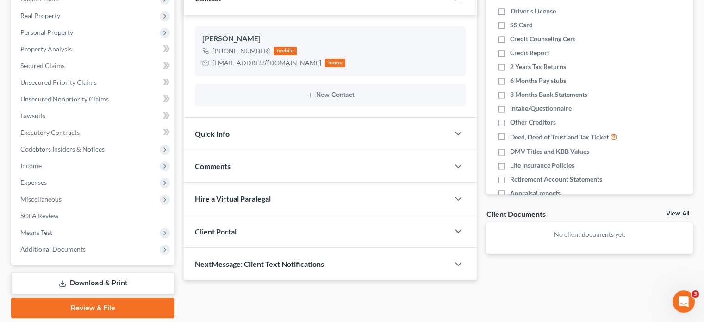
click at [261, 230] on div "Client Portal" at bounding box center [316, 231] width 265 height 32
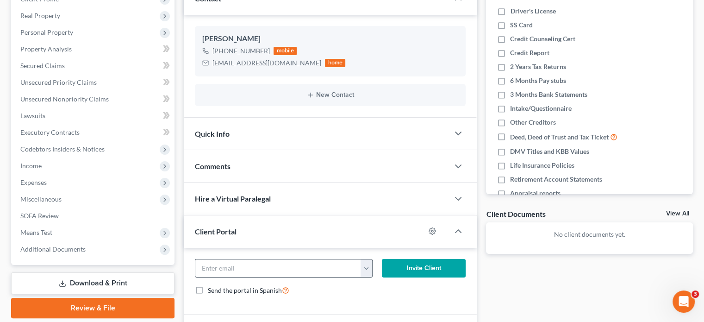
click at [368, 272] on button "button" at bounding box center [366, 268] width 11 height 18
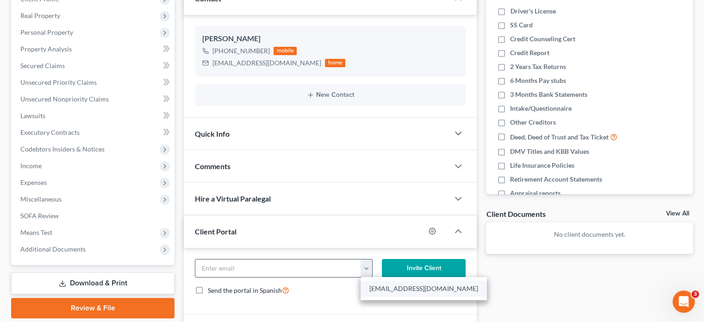
click at [383, 285] on link "awelling816@gmail.com" at bounding box center [424, 288] width 126 height 16
type input "awelling816@gmail.com"
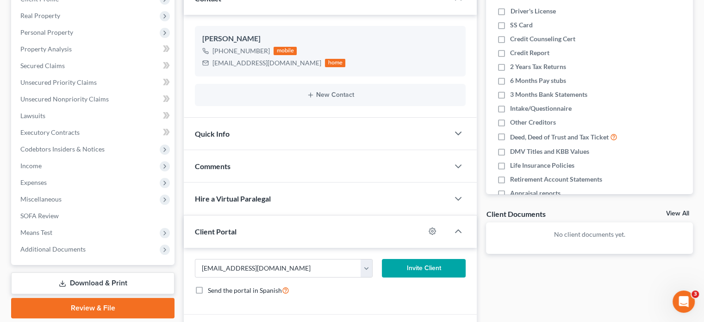
click at [416, 267] on button "Invite Client" at bounding box center [424, 268] width 84 height 19
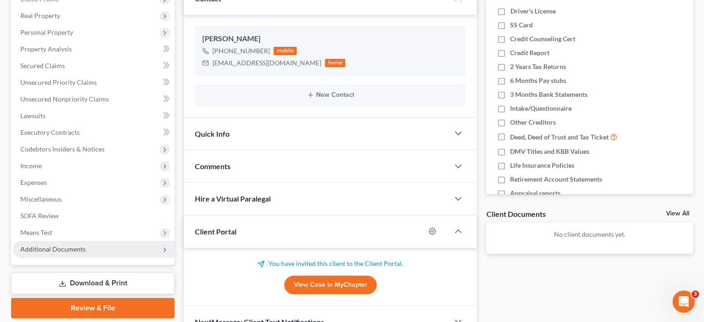
click at [48, 246] on span "Additional Documents" at bounding box center [52, 249] width 65 height 8
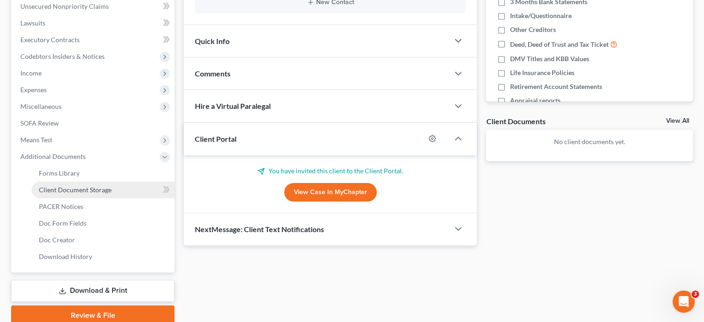
click at [82, 187] on span "Client Document Storage" at bounding box center [75, 190] width 73 height 8
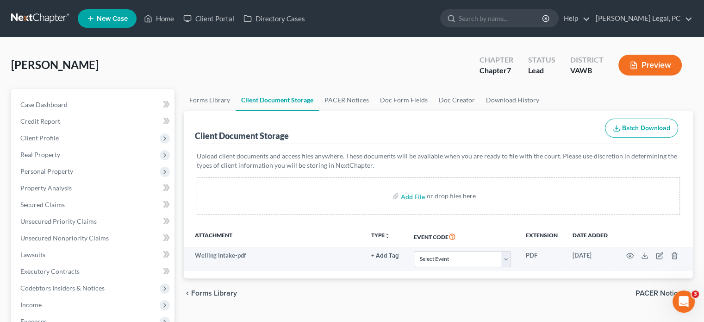
click at [35, 15] on link at bounding box center [40, 18] width 59 height 17
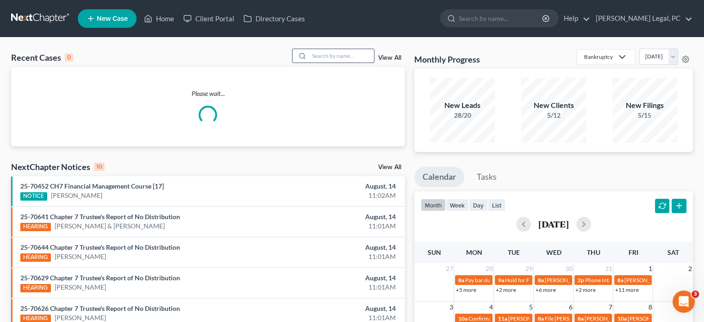
click at [312, 57] on input "search" at bounding box center [341, 55] width 65 height 13
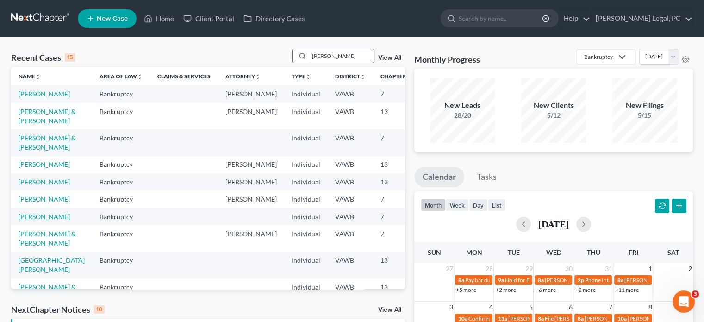
type input "[PERSON_NAME]"
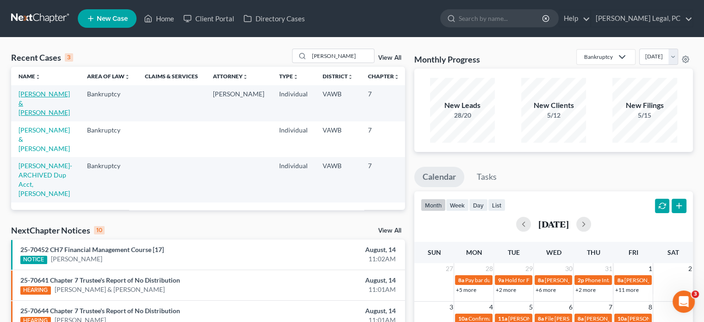
click at [27, 95] on link "[PERSON_NAME] & [PERSON_NAME]" at bounding box center [44, 103] width 51 height 26
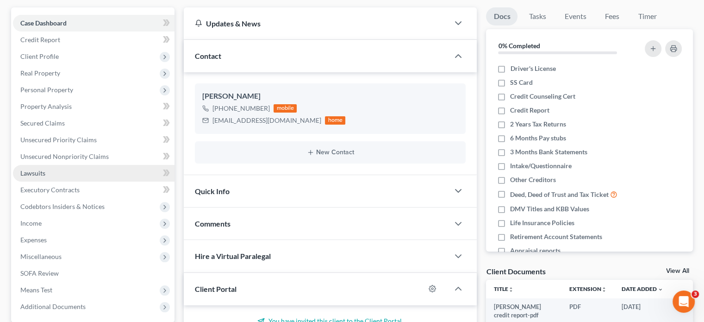
scroll to position [139, 0]
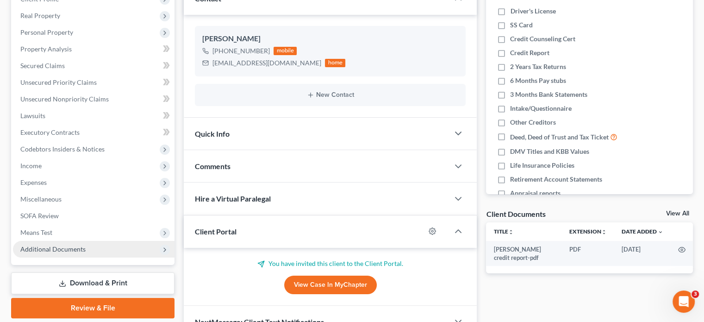
click at [62, 249] on span "Additional Documents" at bounding box center [52, 249] width 65 height 8
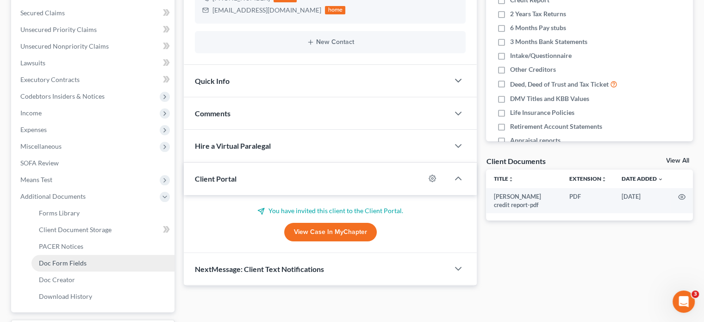
scroll to position [231, 0]
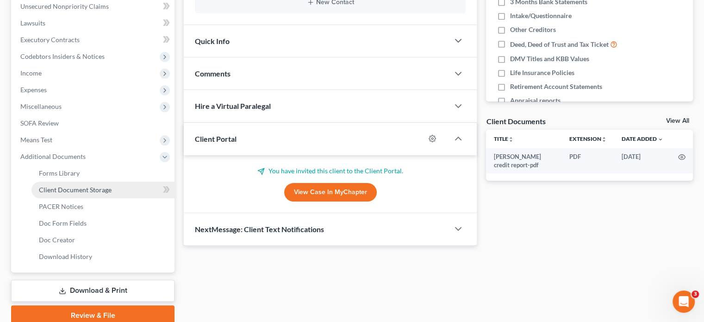
click at [105, 187] on span "Client Document Storage" at bounding box center [75, 190] width 73 height 8
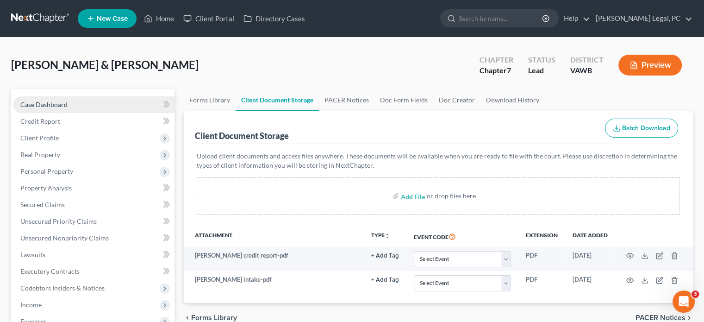
click at [56, 108] on span "Case Dashboard" at bounding box center [43, 104] width 47 height 8
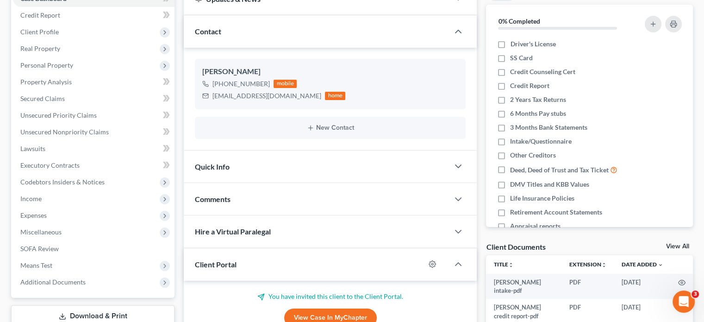
scroll to position [139, 0]
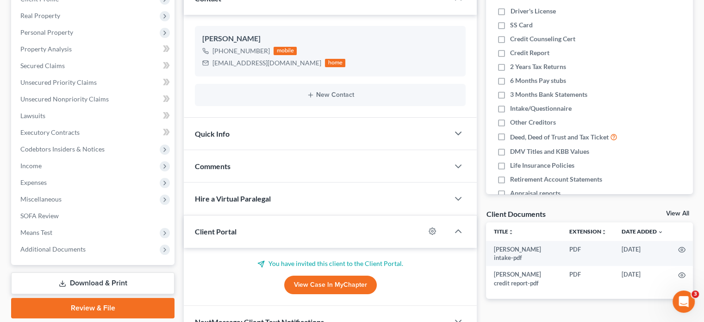
click at [232, 227] on span "Client Portal" at bounding box center [216, 231] width 42 height 9
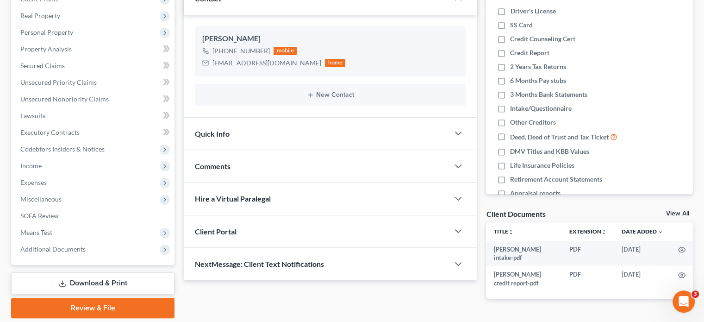
click at [232, 227] on span "Client Portal" at bounding box center [216, 231] width 42 height 9
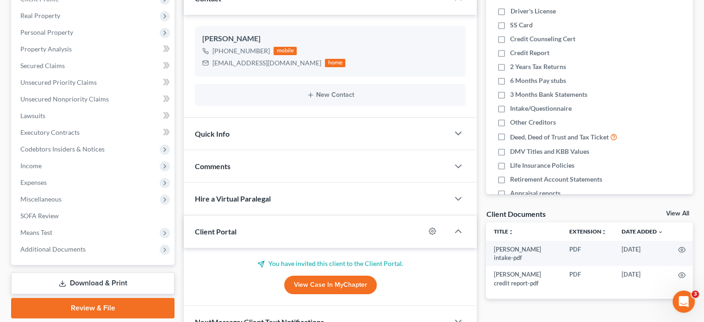
click at [225, 165] on span "Comments" at bounding box center [213, 166] width 36 height 9
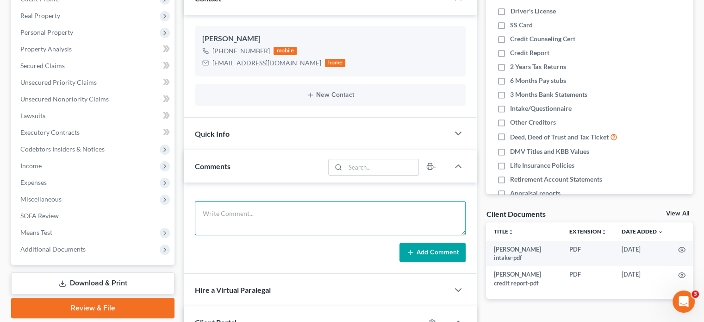
click at [221, 203] on textarea at bounding box center [330, 218] width 271 height 34
paste textarea "Nice young couple Chapter 7 want to client portal below median. May have cross …"
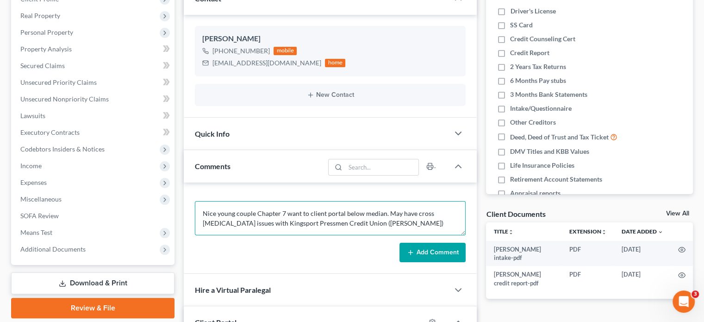
type textarea "Nice young couple Chapter 7 want to client portal below median. May have cross …"
click at [420, 249] on button "Add Comment" at bounding box center [432, 252] width 66 height 19
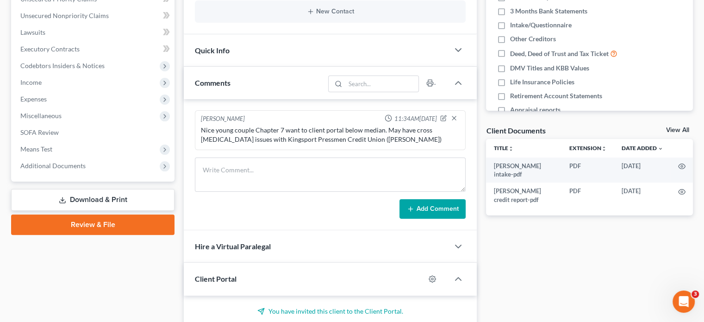
scroll to position [278, 0]
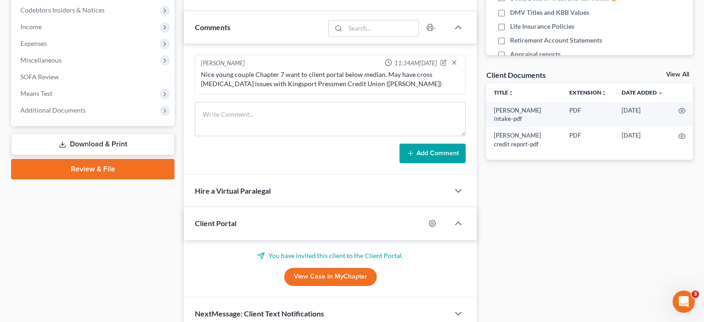
click at [250, 216] on div "Client Portal" at bounding box center [304, 223] width 241 height 32
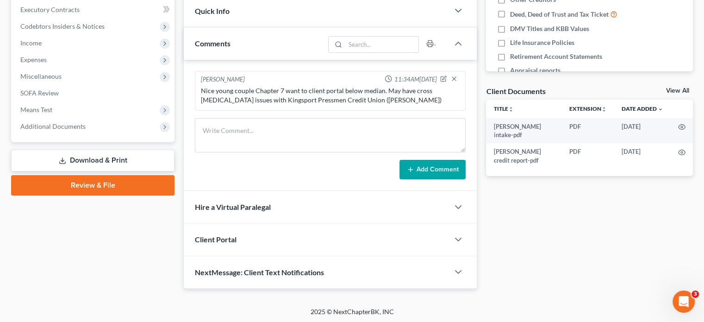
click at [250, 216] on div "Hire a Virtual Paralegal" at bounding box center [316, 207] width 265 height 32
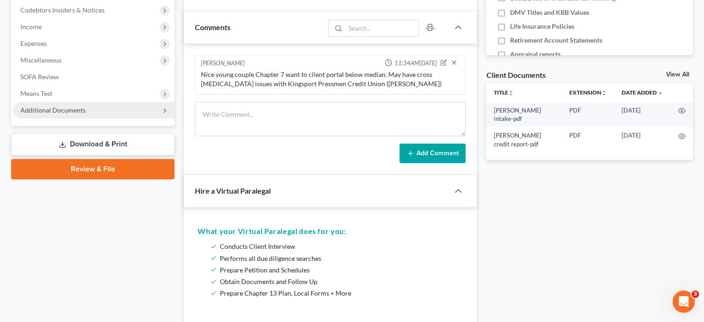
click at [57, 106] on span "Additional Documents" at bounding box center [52, 110] width 65 height 8
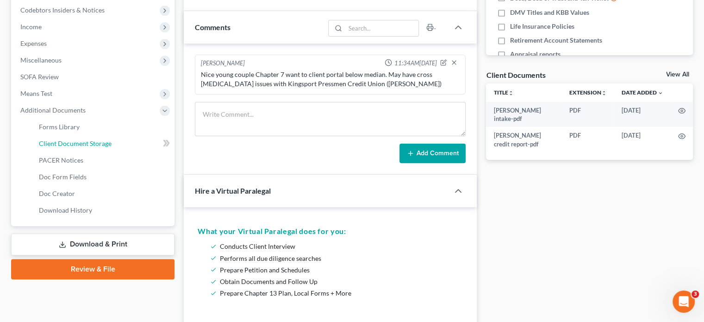
drag, startPoint x: 107, startPoint y: 143, endPoint x: 183, endPoint y: 142, distance: 76.4
click at [107, 142] on span "Client Document Storage" at bounding box center [75, 143] width 73 height 8
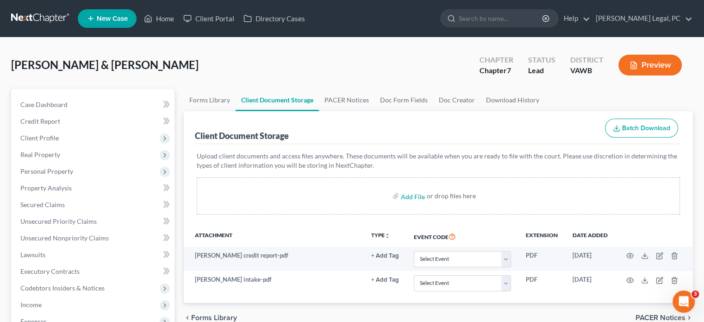
click at [60, 20] on link at bounding box center [40, 18] width 59 height 17
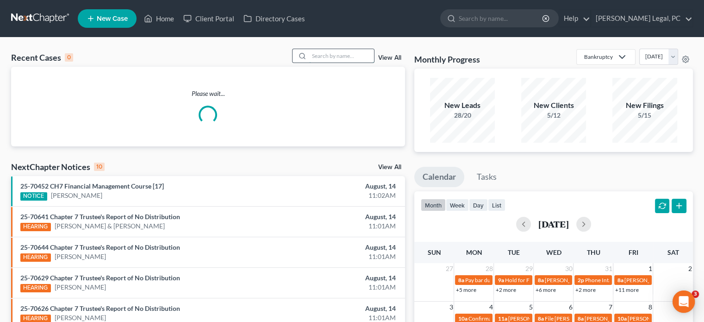
click at [339, 57] on input "search" at bounding box center [341, 55] width 65 height 13
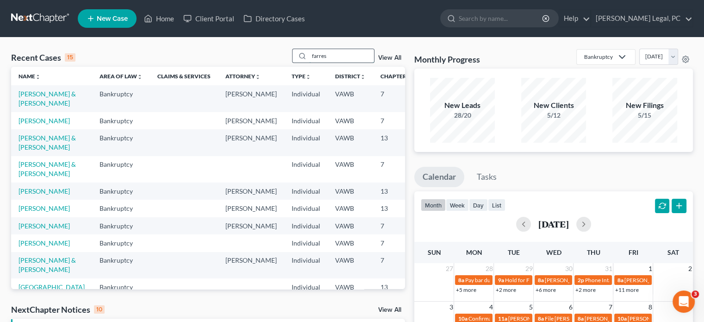
type input "farres"
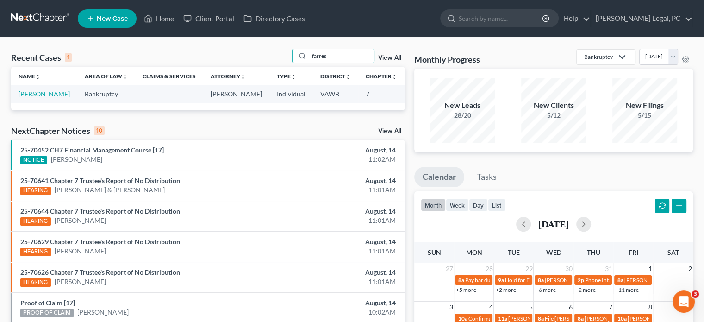
click at [27, 92] on link "[PERSON_NAME]" at bounding box center [44, 94] width 51 height 8
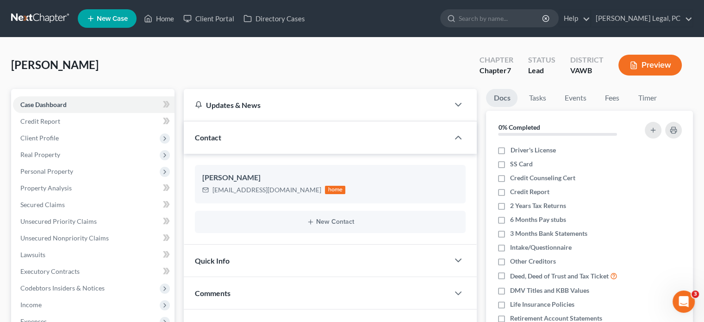
scroll to position [93, 0]
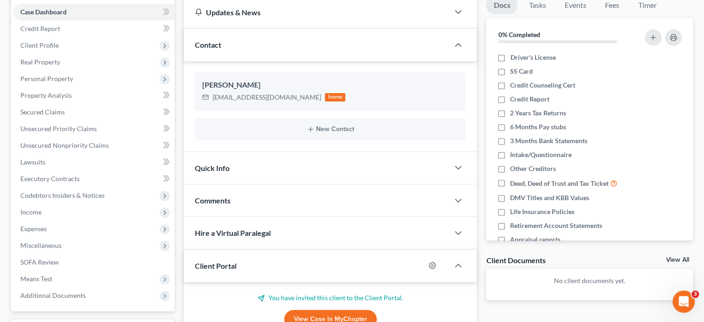
click at [330, 263] on div "Client Portal" at bounding box center [304, 265] width 241 height 32
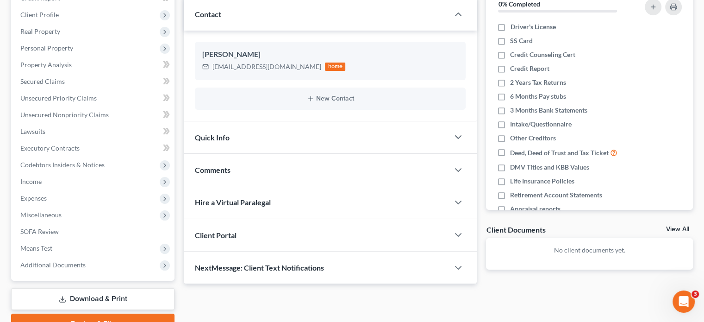
scroll to position [139, 0]
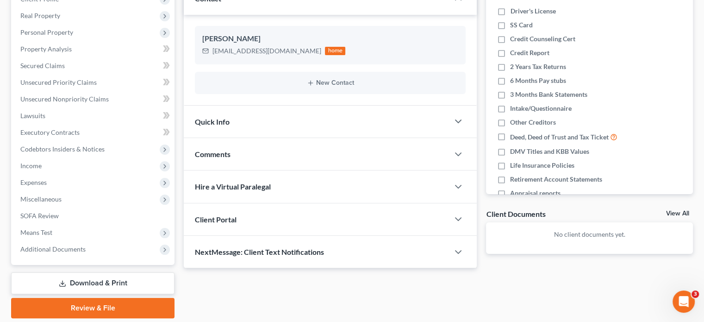
click at [326, 227] on div "Client Portal" at bounding box center [316, 219] width 265 height 32
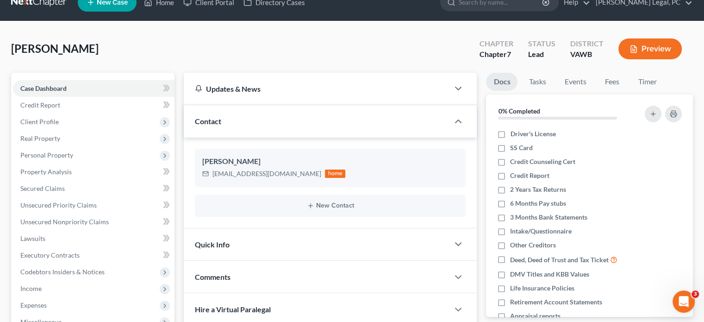
scroll to position [0, 0]
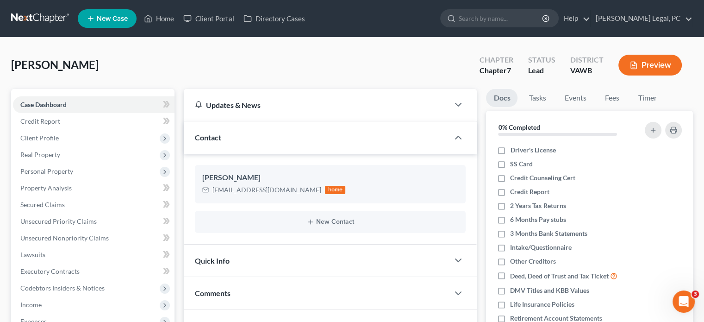
click at [19, 14] on link at bounding box center [40, 18] width 59 height 17
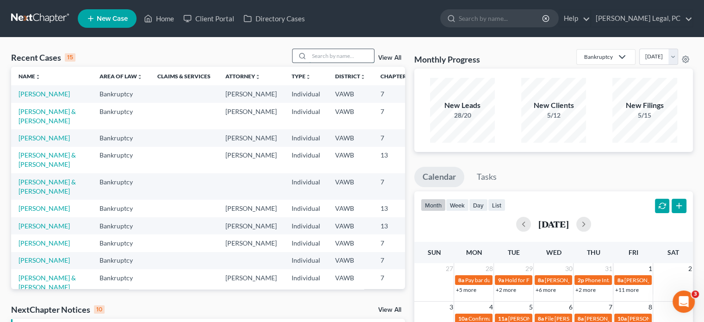
click at [320, 52] on input "search" at bounding box center [341, 55] width 65 height 13
type input "rich"
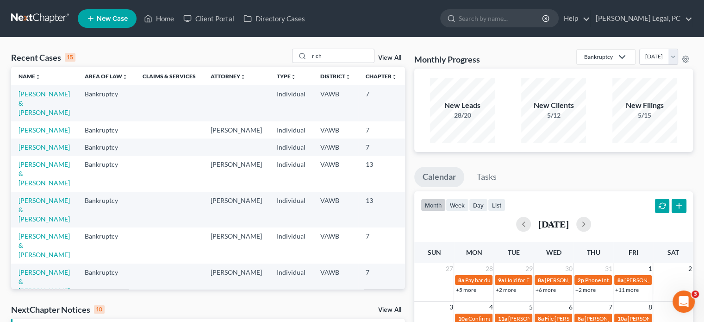
click at [116, 22] on span "New Case" at bounding box center [112, 18] width 31 height 7
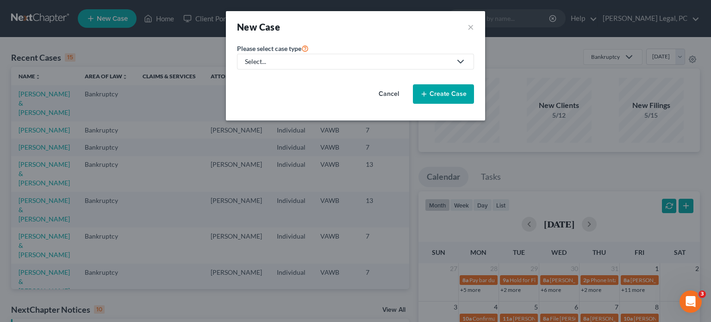
click at [253, 59] on div "Select..." at bounding box center [348, 61] width 206 height 9
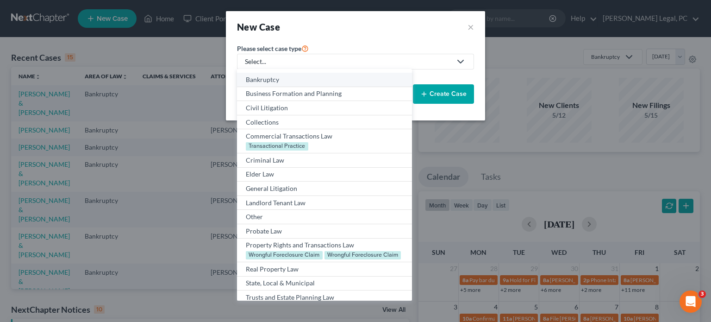
click at [270, 80] on div "Bankruptcy" at bounding box center [324, 79] width 157 height 9
select select "84"
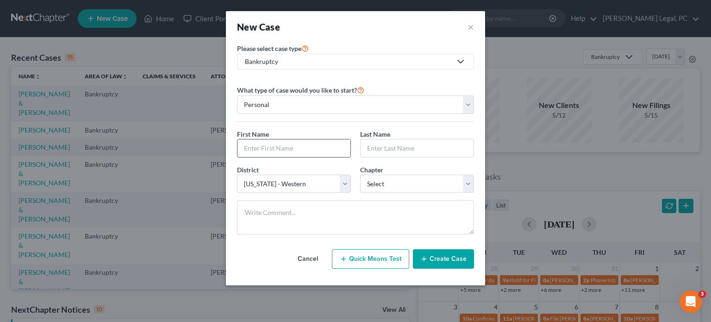
click at [271, 144] on input "text" at bounding box center [293, 148] width 113 height 18
type input "[PERSON_NAME]"
type input "Rich"
click at [377, 181] on select "Select 7 11 12 13" at bounding box center [417, 183] width 114 height 19
select select "0"
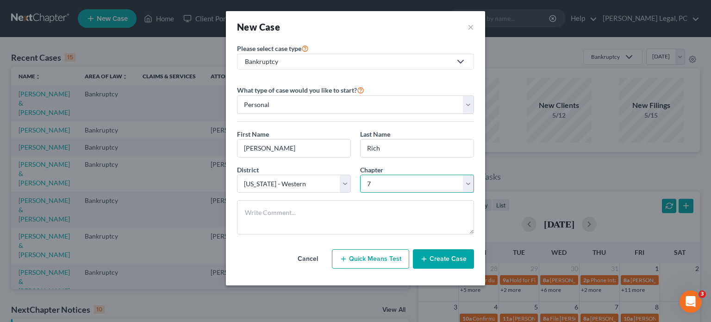
click at [360, 174] on select "Select 7 11 12 13" at bounding box center [417, 183] width 114 height 19
click at [439, 257] on button "Create Case" at bounding box center [443, 258] width 61 height 19
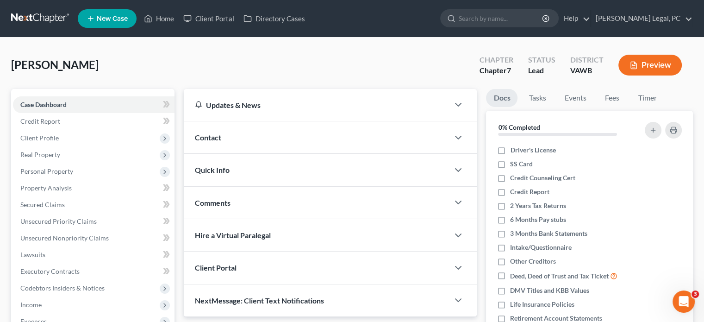
click at [215, 142] on div "Contact" at bounding box center [316, 137] width 265 height 32
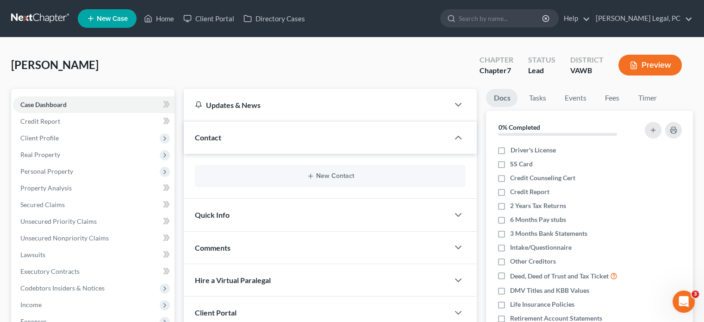
click at [331, 169] on div "New Contact" at bounding box center [330, 176] width 271 height 22
click at [330, 173] on button "New Contact" at bounding box center [330, 175] width 256 height 7
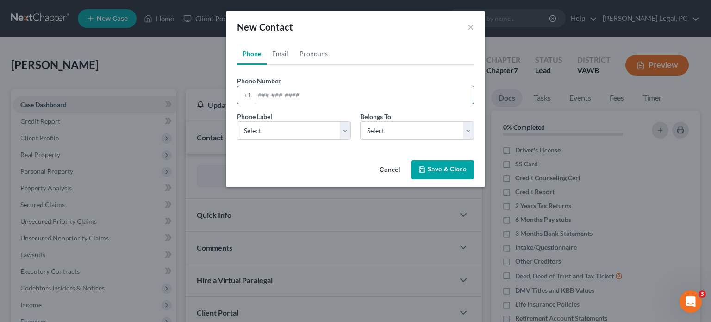
click at [286, 94] on input "tel" at bounding box center [364, 95] width 219 height 18
type input "[PHONE_NUMBER]"
click at [349, 124] on select "Select Mobile Home Work Other" at bounding box center [294, 130] width 114 height 19
select select "0"
click at [237, 121] on select "Select Mobile Home Work Other" at bounding box center [294, 130] width 114 height 19
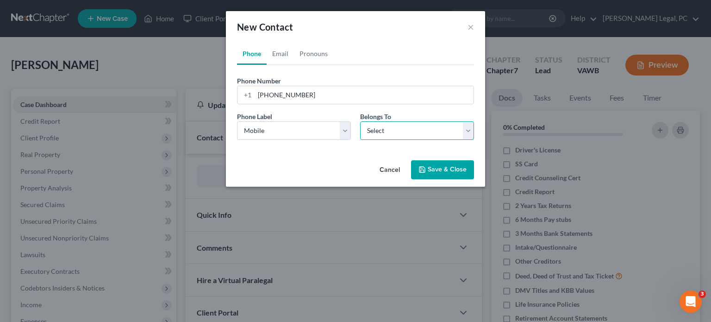
click at [380, 128] on select "Select Client Other" at bounding box center [417, 130] width 114 height 19
select select "0"
click at [360, 121] on select "Select Client Other" at bounding box center [417, 130] width 114 height 19
click at [426, 167] on icon "button" at bounding box center [421, 169] width 7 height 7
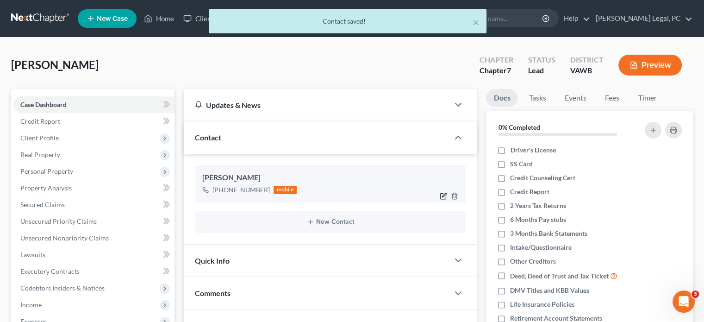
click at [442, 195] on icon "button" at bounding box center [443, 195] width 7 height 7
select select "0"
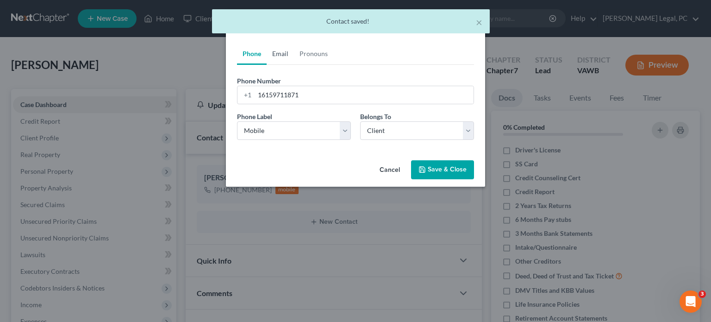
click at [286, 49] on link "Email" at bounding box center [280, 54] width 27 height 22
click at [299, 100] on input "email" at bounding box center [364, 95] width 219 height 18
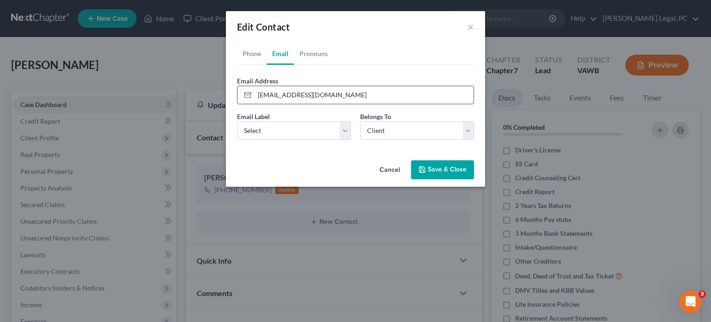
type input "paulrich1138@gmail.com"
click at [342, 129] on select "Select Home Work Other" at bounding box center [294, 130] width 114 height 19
select select "0"
click at [237, 121] on select "Select Home Work Other" at bounding box center [294, 130] width 114 height 19
click at [439, 162] on button "Save & Close" at bounding box center [442, 169] width 63 height 19
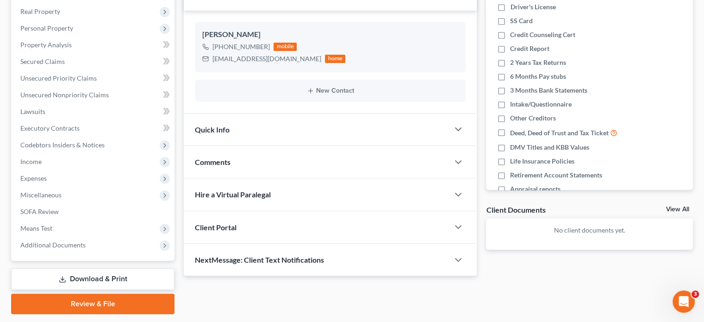
scroll to position [169, 0]
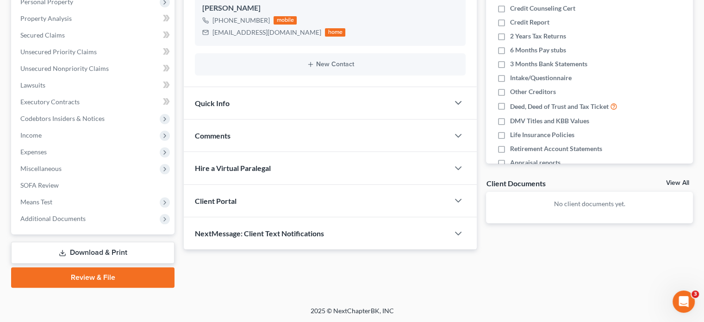
click at [264, 203] on div "Client Portal" at bounding box center [316, 201] width 265 height 32
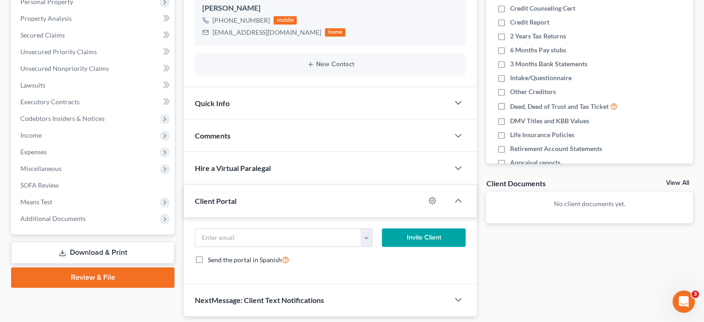
click at [373, 241] on div "paulrich1138@gmail.com" at bounding box center [283, 237] width 187 height 19
click at [370, 242] on button "button" at bounding box center [366, 238] width 11 height 18
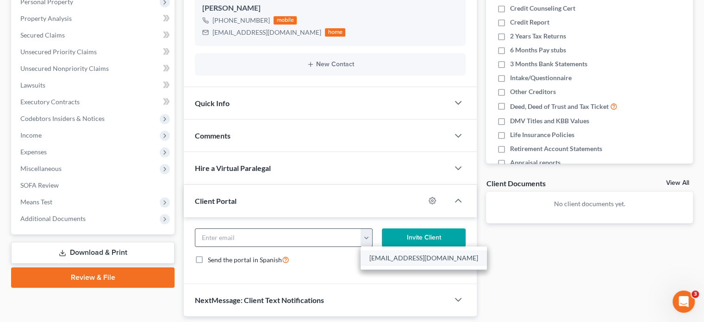
click at [370, 253] on link "paulrich1138@gmail.com" at bounding box center [424, 258] width 126 height 16
type input "paulrich1138@gmail.com"
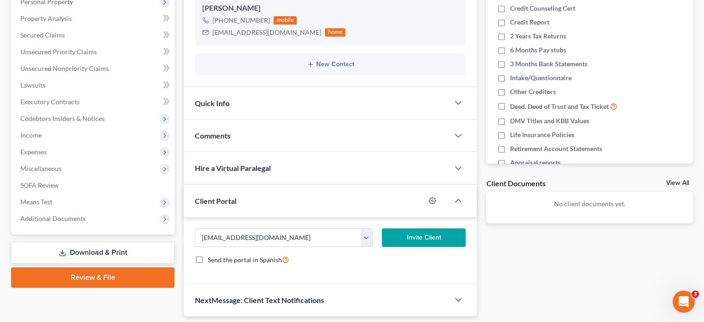
click at [408, 240] on button "Invite Client" at bounding box center [424, 237] width 84 height 19
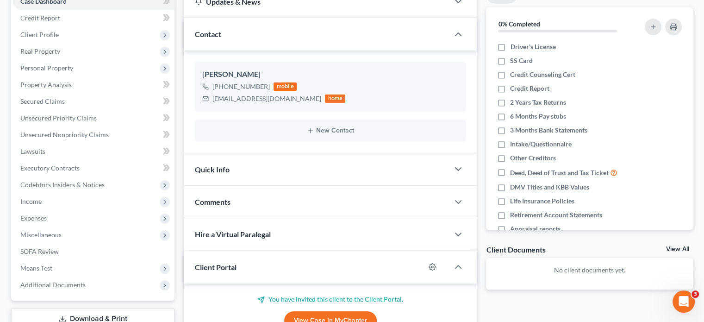
scroll to position [31, 0]
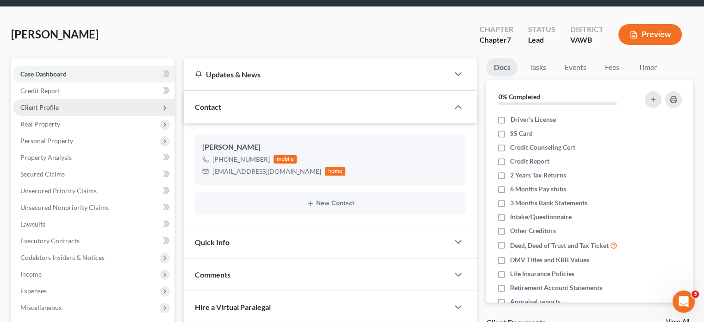
click at [45, 106] on span "Client Profile" at bounding box center [39, 107] width 38 height 8
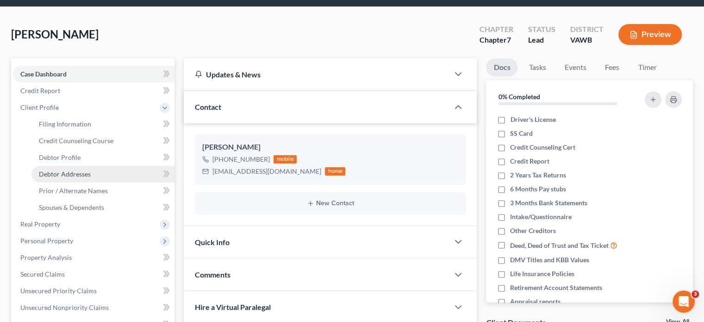
click at [56, 169] on link "Debtor Addresses" at bounding box center [102, 174] width 143 height 17
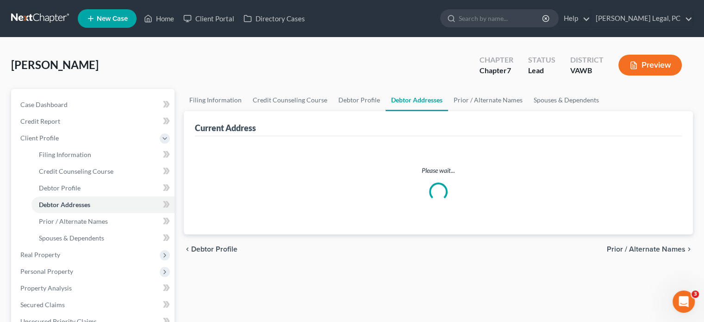
select select "0"
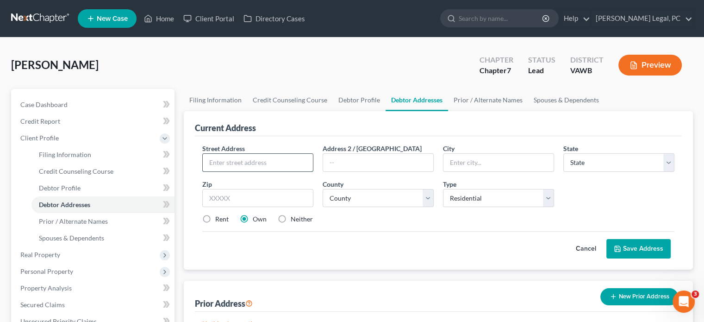
click at [264, 160] on input "text" at bounding box center [258, 163] width 110 height 18
type input "1130 Long Crest Drive"
type input "Brisol"
drag, startPoint x: 242, startPoint y: 160, endPoint x: 254, endPoint y: 156, distance: 12.7
click at [254, 156] on input "1130 Long Crest Drive" at bounding box center [258, 163] width 110 height 18
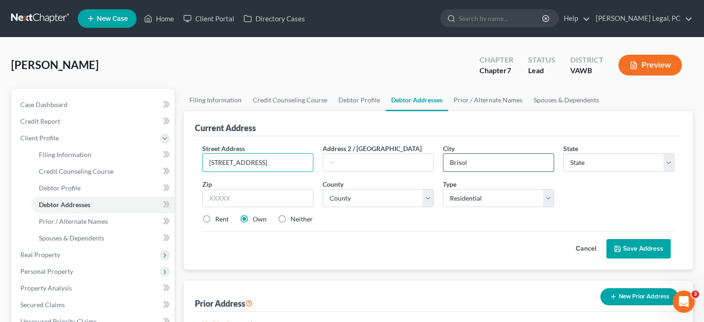
type input "1130 Long Crescent Drive"
click at [460, 161] on input "Brisol" at bounding box center [498, 163] width 110 height 18
type input "[GEOGRAPHIC_DATA]"
click at [583, 162] on select "State [US_STATE] AK AR AZ CA CO CT DE DC [GEOGRAPHIC_DATA] [GEOGRAPHIC_DATA] GU…" at bounding box center [618, 162] width 111 height 19
select select "48"
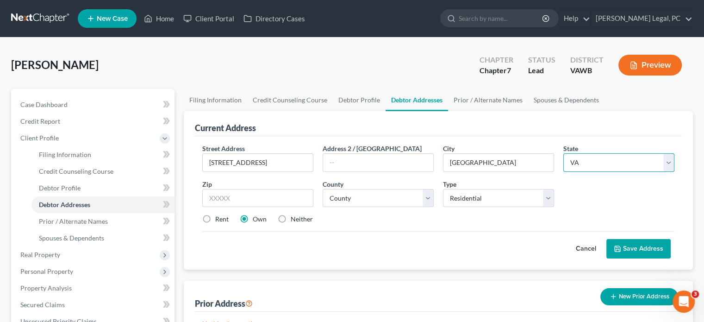
click at [563, 153] on select "State [US_STATE] AK AR AZ CA CO CT DE DC [GEOGRAPHIC_DATA] [GEOGRAPHIC_DATA] GU…" at bounding box center [618, 162] width 111 height 19
click at [242, 199] on input "text" at bounding box center [257, 198] width 111 height 19
type input "24201"
click at [372, 196] on select "County [GEOGRAPHIC_DATA] [GEOGRAPHIC_DATA] [GEOGRAPHIC_DATA] [GEOGRAPHIC_DATA] …" at bounding box center [378, 198] width 111 height 19
select select "14"
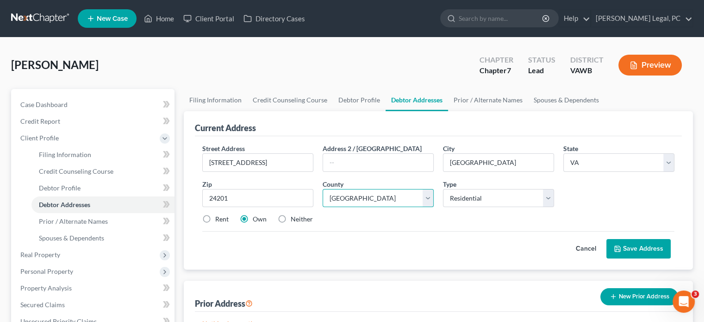
click at [323, 189] on select "County [GEOGRAPHIC_DATA] [GEOGRAPHIC_DATA] [GEOGRAPHIC_DATA] [GEOGRAPHIC_DATA] …" at bounding box center [378, 198] width 111 height 19
click at [635, 246] on button "Save Address" at bounding box center [638, 248] width 64 height 19
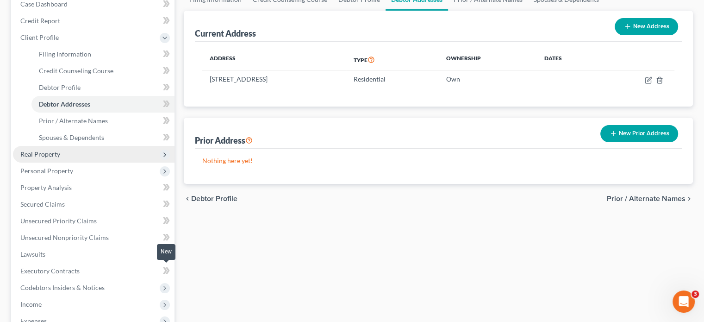
scroll to position [46, 0]
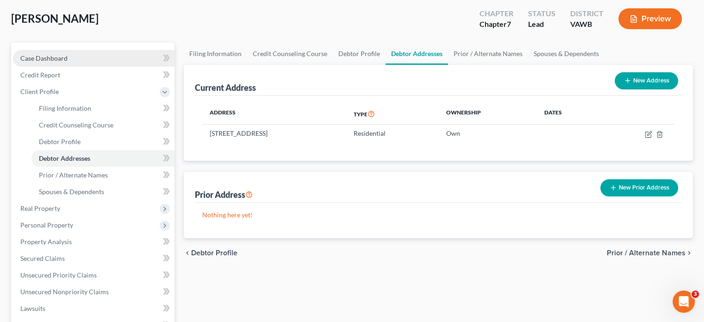
click at [58, 54] on span "Case Dashboard" at bounding box center [43, 58] width 47 height 8
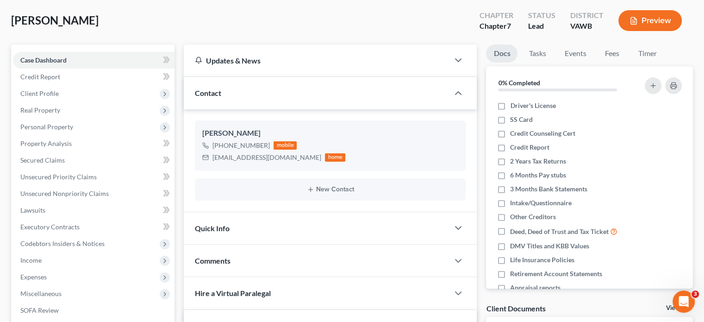
scroll to position [139, 0]
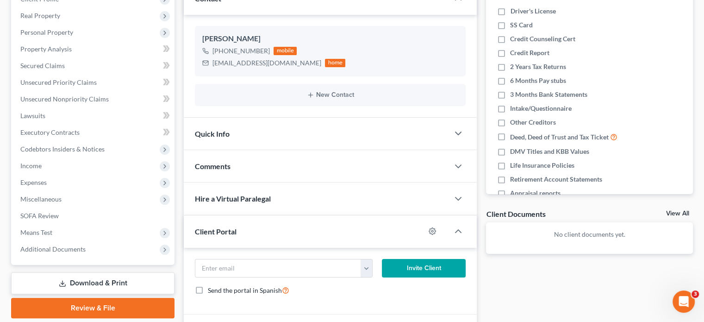
click at [215, 165] on span "Comments" at bounding box center [213, 166] width 36 height 9
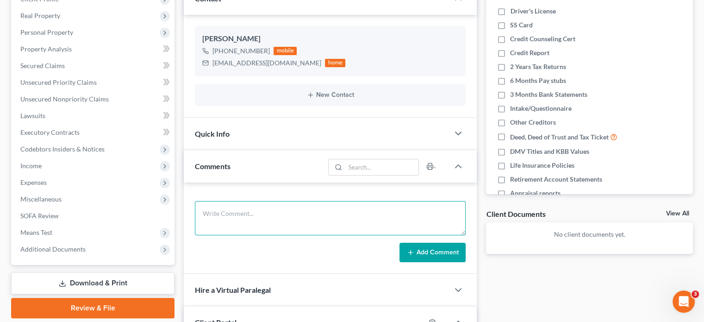
click at [234, 208] on textarea at bounding box center [330, 218] width 271 height 34
type textarea "Barely below median must file by 9-30-2025 or before"
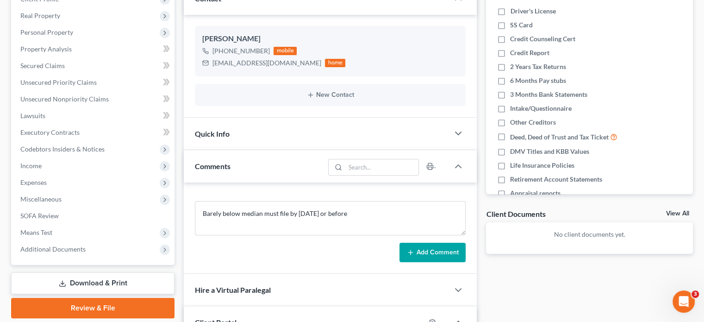
click at [437, 249] on button "Add Comment" at bounding box center [432, 252] width 66 height 19
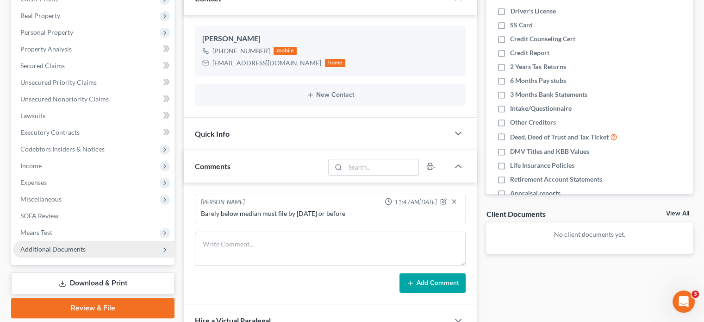
click at [52, 255] on span "Additional Documents" at bounding box center [94, 249] width 162 height 17
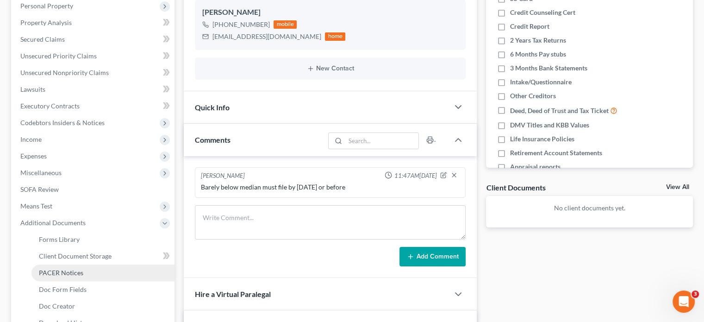
scroll to position [185, 0]
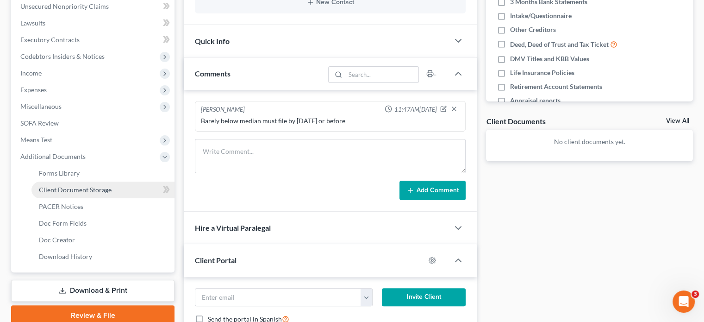
click at [87, 192] on span "Client Document Storage" at bounding box center [75, 190] width 73 height 8
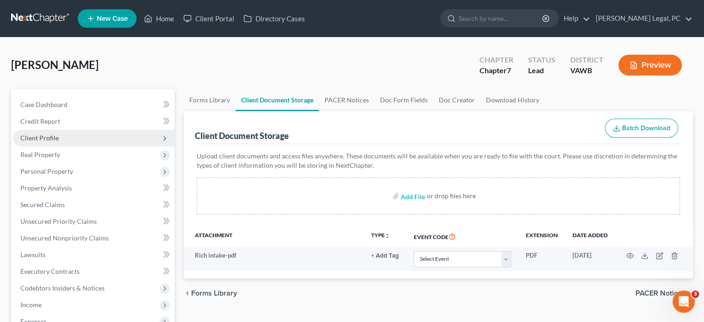
click at [45, 135] on span "Client Profile" at bounding box center [39, 138] width 38 height 8
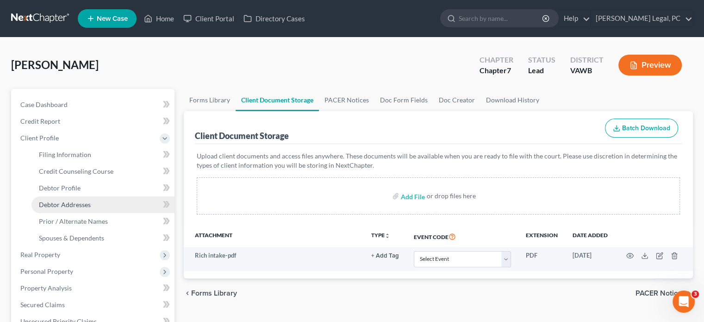
click at [89, 203] on span "Debtor Addresses" at bounding box center [65, 204] width 52 height 8
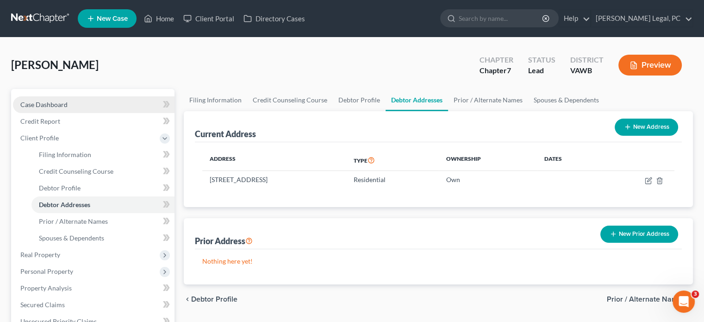
click at [36, 105] on span "Case Dashboard" at bounding box center [43, 104] width 47 height 8
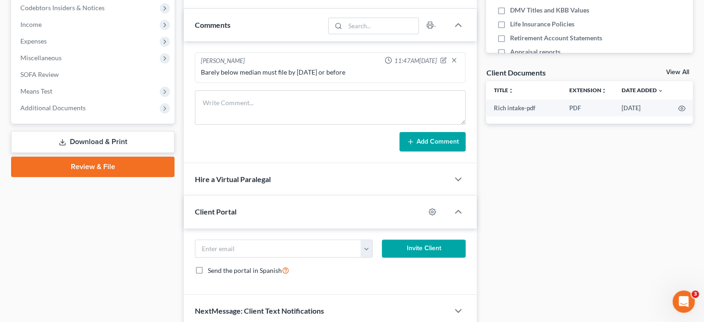
scroll to position [318, 0]
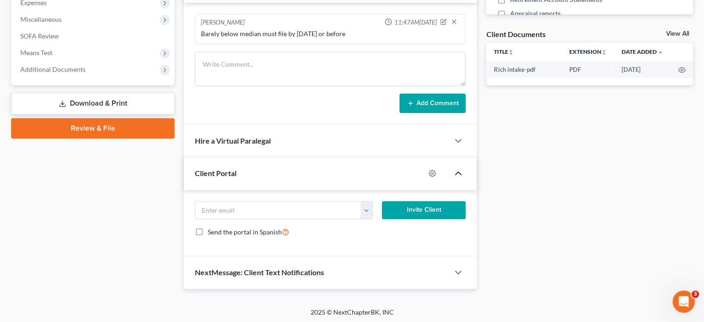
click at [458, 173] on icon "button" at bounding box center [458, 173] width 11 height 11
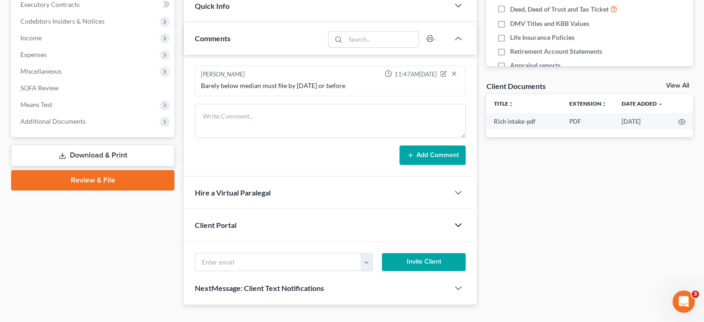
scroll to position [252, 0]
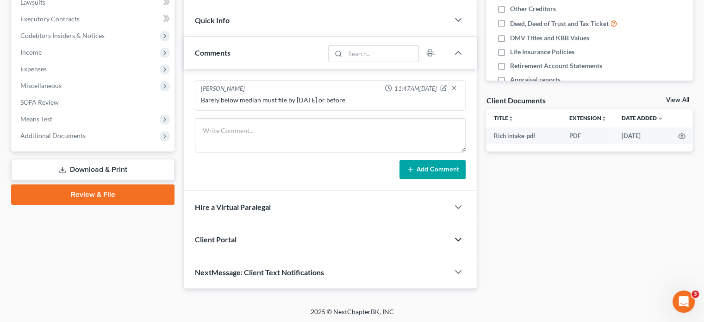
click at [461, 237] on icon "button" at bounding box center [458, 239] width 11 height 11
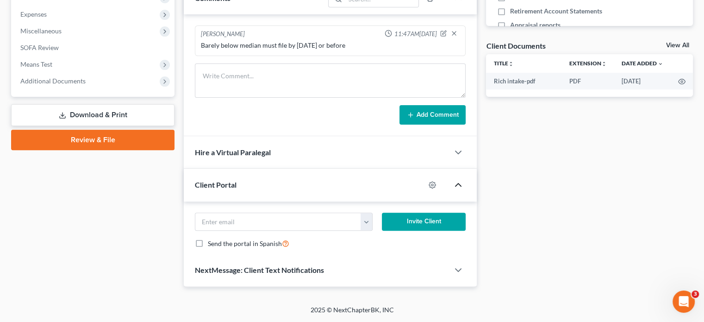
scroll to position [318, 0]
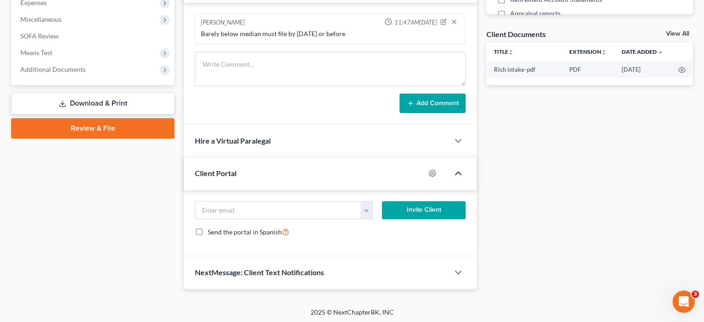
click at [277, 217] on form "paulrich1138@gmail.com Invite Client Send the portal in Spanish" at bounding box center [330, 223] width 280 height 44
click at [361, 216] on button "button" at bounding box center [366, 210] width 11 height 18
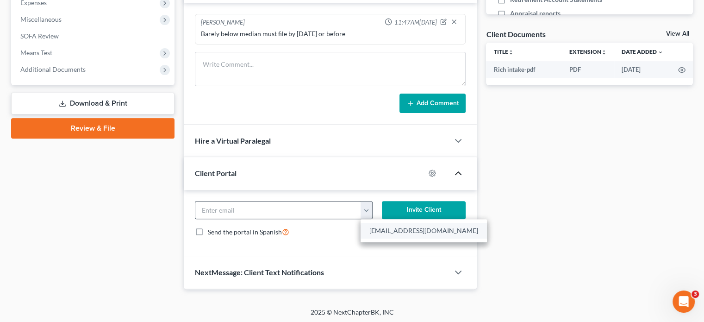
click at [371, 227] on link "paulrich1138@gmail.com" at bounding box center [424, 231] width 126 height 16
type input "paulrich1138@gmail.com"
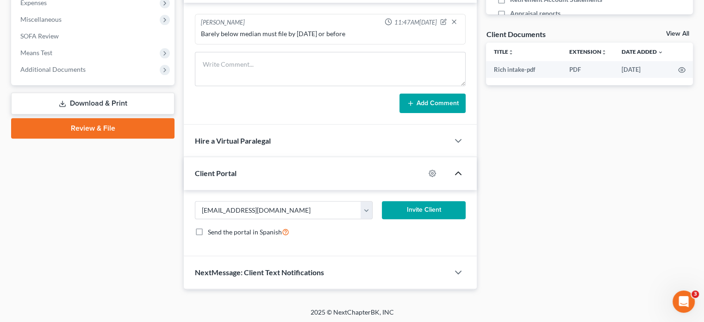
click at [400, 206] on button "Invite Client" at bounding box center [424, 210] width 84 height 19
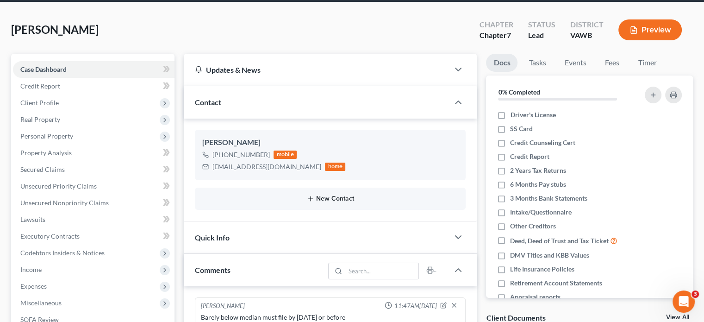
scroll to position [0, 0]
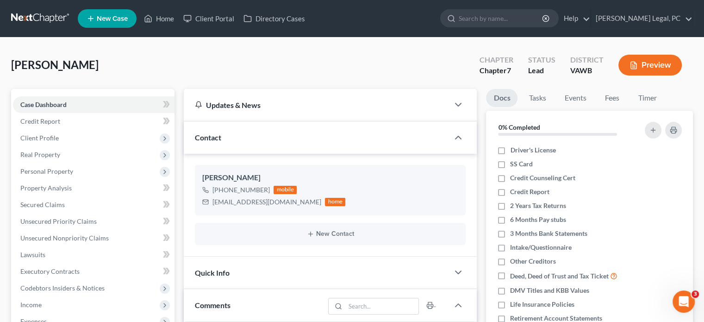
drag, startPoint x: 35, startPoint y: 16, endPoint x: 35, endPoint y: 25, distance: 9.7
click at [34, 16] on link at bounding box center [40, 18] width 59 height 17
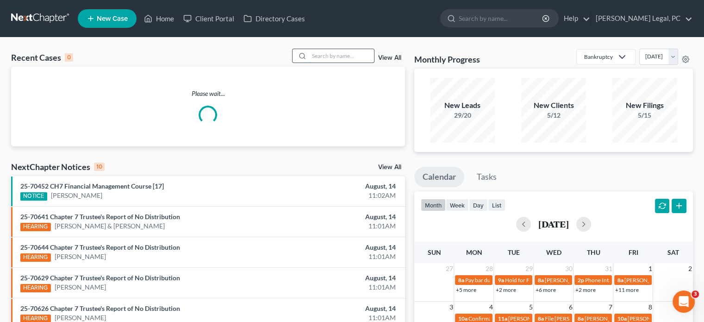
click at [328, 54] on input "search" at bounding box center [341, 55] width 65 height 13
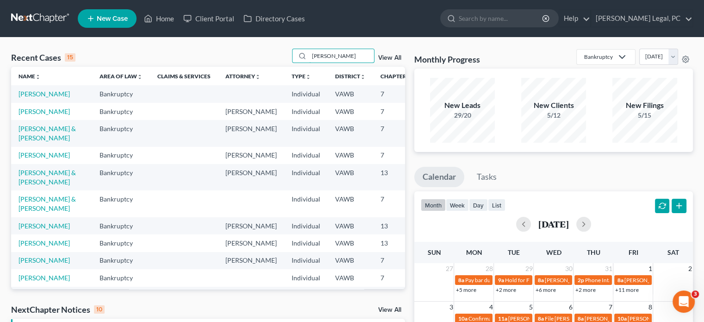
type input "[PERSON_NAME]"
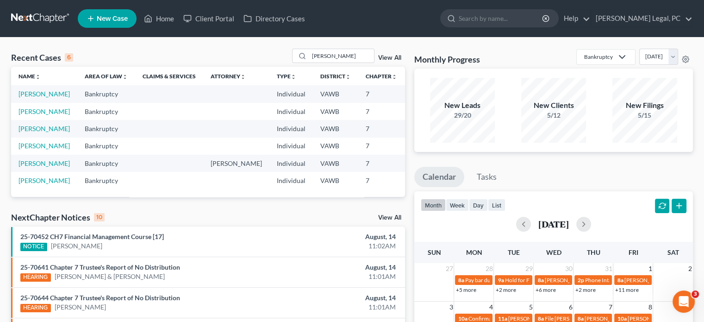
click at [99, 24] on link "New Case" at bounding box center [107, 18] width 59 height 19
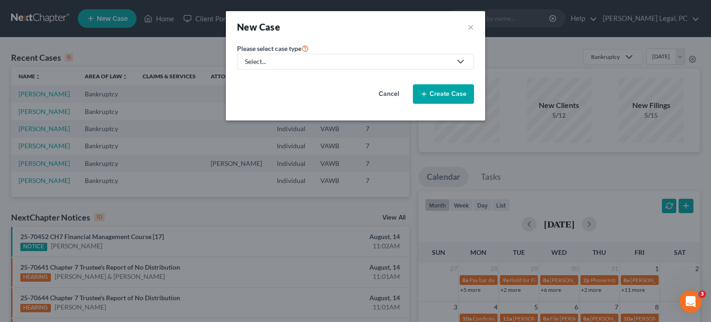
click at [460, 61] on icon at bounding box center [460, 61] width 11 height 11
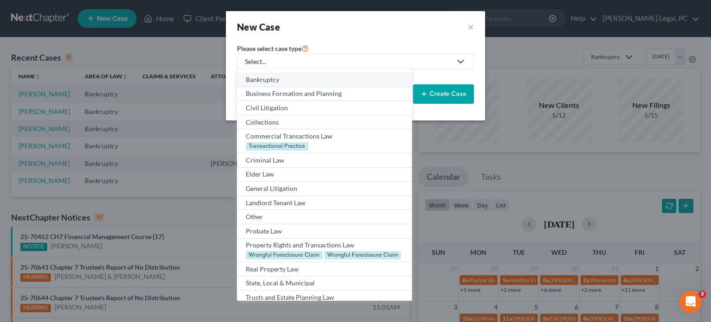
click at [299, 78] on div "Bankruptcy" at bounding box center [324, 79] width 157 height 9
select select "84"
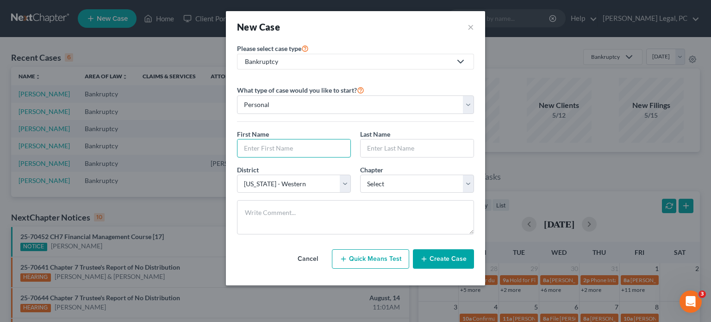
drag, startPoint x: 280, startPoint y: 143, endPoint x: 286, endPoint y: 131, distance: 12.9
click at [283, 134] on div "First Name *" at bounding box center [293, 143] width 123 height 28
type input "[PERSON_NAME]"
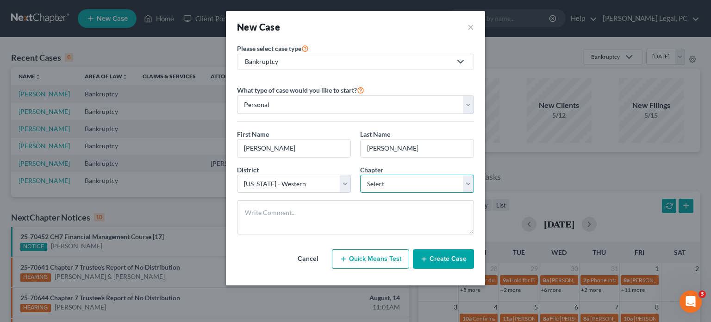
click at [392, 185] on select "Select 7 11 12 13" at bounding box center [417, 183] width 114 height 19
select select "0"
click at [360, 174] on select "Select 7 11 12 13" at bounding box center [417, 183] width 114 height 19
click at [424, 259] on line "button" at bounding box center [424, 259] width 4 height 0
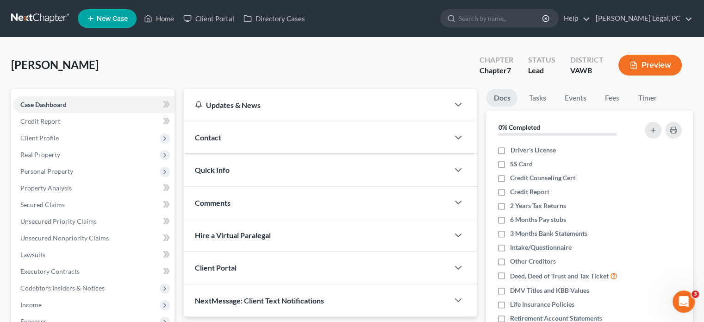
click at [214, 138] on span "Contact" at bounding box center [208, 137] width 26 height 9
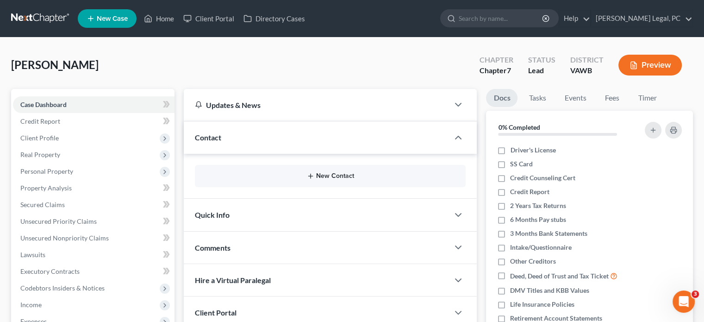
click at [316, 175] on button "New Contact" at bounding box center [330, 175] width 256 height 7
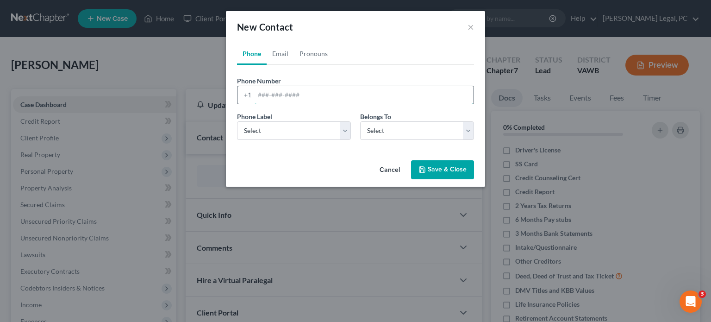
click at [289, 93] on input "tel" at bounding box center [364, 95] width 219 height 18
type input "[PHONE_NUMBER]"
click at [341, 127] on select "Select Mobile Home Work Other" at bounding box center [294, 130] width 114 height 19
select select "0"
click at [237, 121] on select "Select Mobile Home Work Other" at bounding box center [294, 130] width 114 height 19
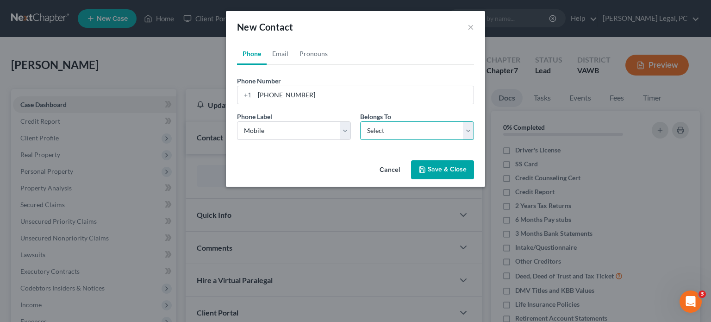
click at [385, 129] on select "Select Client Other" at bounding box center [417, 130] width 114 height 19
select select "0"
click at [360, 121] on select "Select Client Other" at bounding box center [417, 130] width 114 height 19
select select "0"
click at [283, 54] on link "Email" at bounding box center [280, 54] width 27 height 22
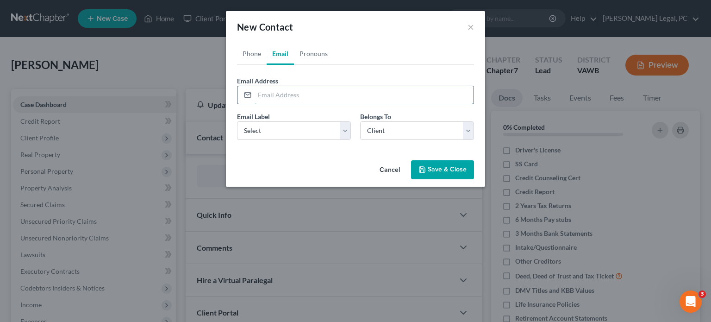
click at [273, 93] on input "email" at bounding box center [364, 95] width 219 height 18
click at [257, 93] on input "[EMAIL_ADDRESS][DOMAIN_NAME]" at bounding box center [364, 95] width 219 height 18
type input "[EMAIL_ADDRESS][DOMAIN_NAME]"
click at [340, 126] on select "Select Home Work Other" at bounding box center [294, 130] width 114 height 19
select select "0"
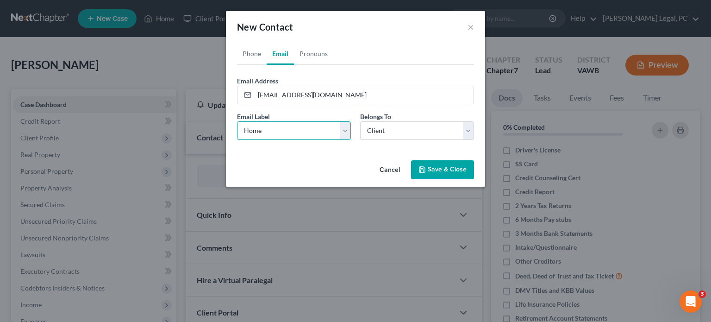
click at [237, 121] on select "Select Home Work Other" at bounding box center [294, 130] width 114 height 19
click at [379, 136] on select "Select Client Other" at bounding box center [417, 130] width 114 height 19
click at [360, 121] on select "Select Client Other" at bounding box center [417, 130] width 114 height 19
click at [441, 171] on button "Save & Close" at bounding box center [442, 169] width 63 height 19
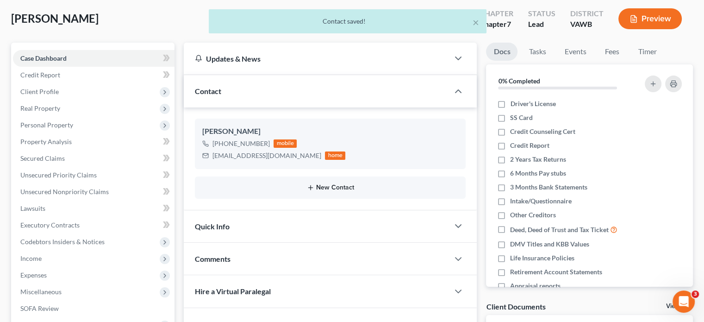
scroll to position [93, 0]
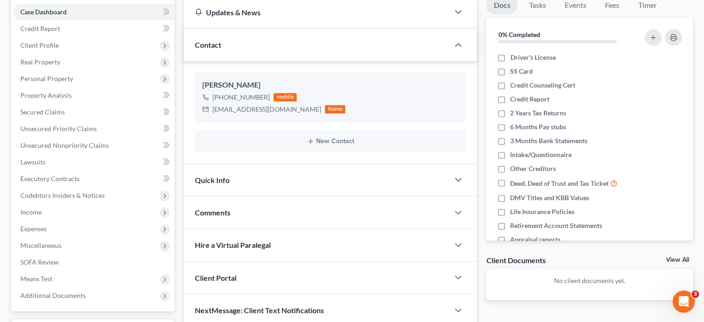
click at [272, 277] on div "Client Portal" at bounding box center [316, 277] width 265 height 32
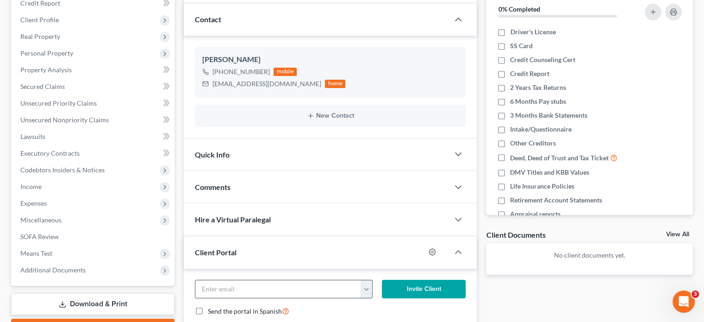
scroll to position [139, 0]
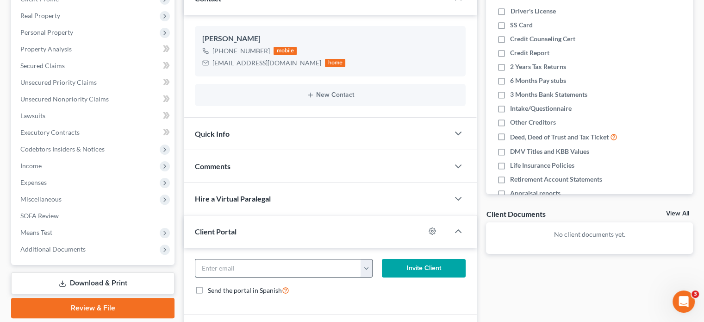
click at [263, 268] on input "email" at bounding box center [278, 268] width 166 height 18
click at [365, 270] on button "button" at bounding box center [366, 268] width 11 height 18
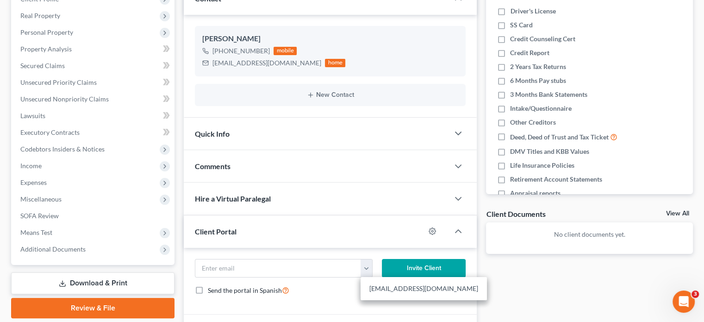
click at [390, 286] on link "[EMAIL_ADDRESS][DOMAIN_NAME]" at bounding box center [424, 288] width 126 height 16
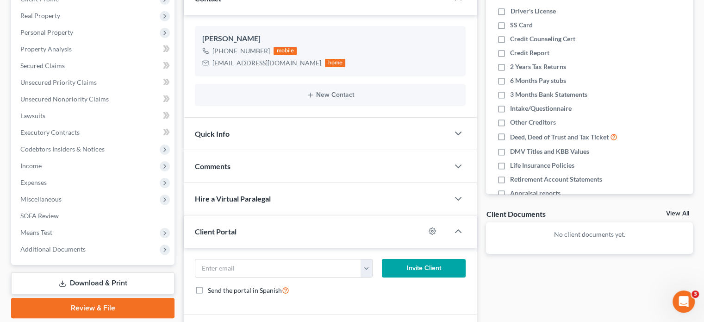
type input "[EMAIL_ADDRESS][DOMAIN_NAME]"
click at [410, 261] on button "Invite Client" at bounding box center [424, 268] width 84 height 19
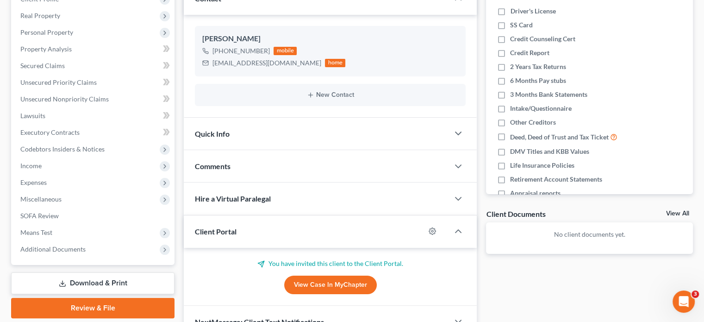
click at [243, 163] on div "Comments" at bounding box center [316, 166] width 265 height 32
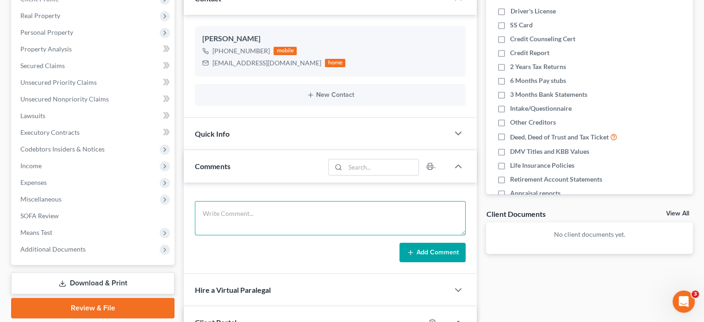
click at [265, 212] on textarea at bounding box center [330, 218] width 271 height 34
paste textarea "He has large restitution obligation. Non dischargeable, so not sure we can help…"
click at [315, 224] on textarea "He has large restitution obligation. Non dischargeable, so not sure we can help…" at bounding box center [330, 218] width 271 height 34
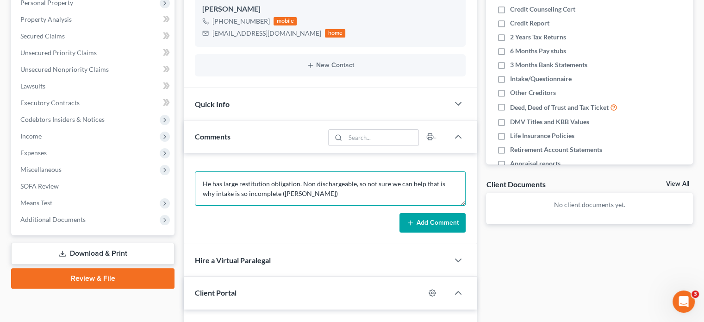
scroll to position [185, 0]
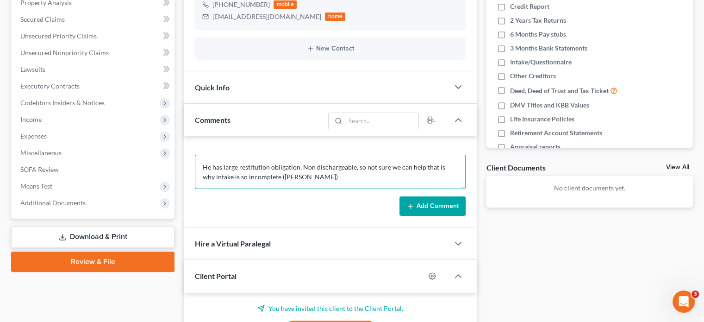
type textarea "He has large restitution obligation. Non dischargeable, so not sure we can help…"
click at [303, 277] on div "Client Portal" at bounding box center [304, 276] width 241 height 32
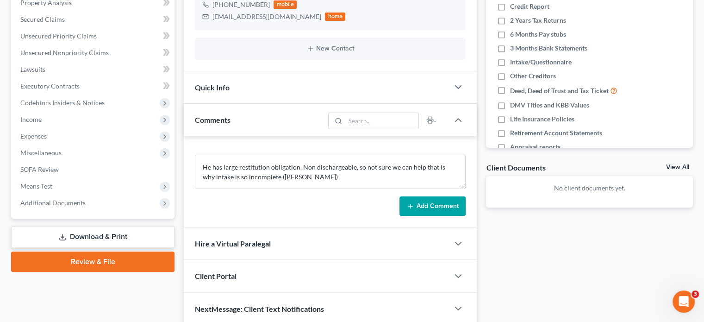
click at [303, 277] on div "Client Portal" at bounding box center [316, 276] width 265 height 32
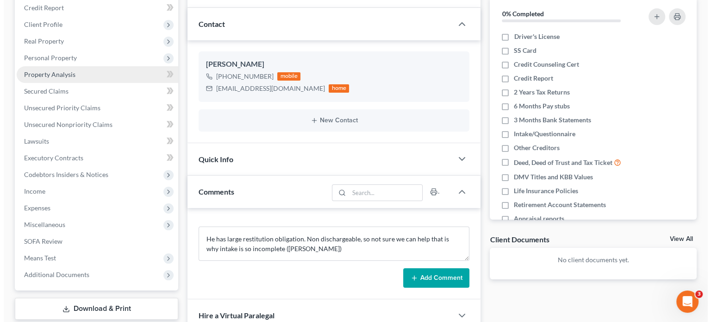
scroll to position [46, 0]
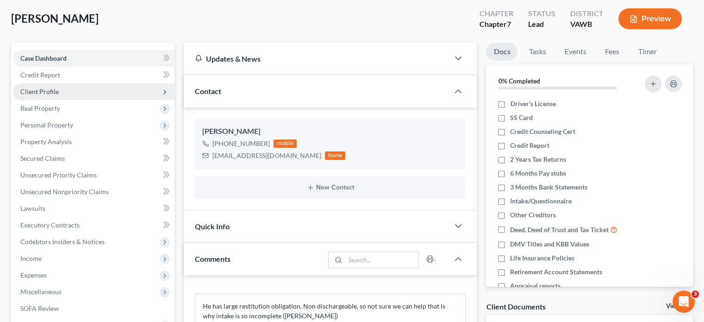
click at [34, 93] on span "Client Profile" at bounding box center [39, 91] width 38 height 8
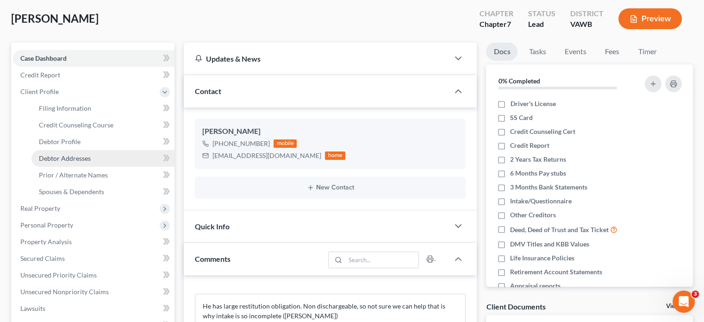
click at [61, 153] on link "Debtor Addresses" at bounding box center [102, 158] width 143 height 17
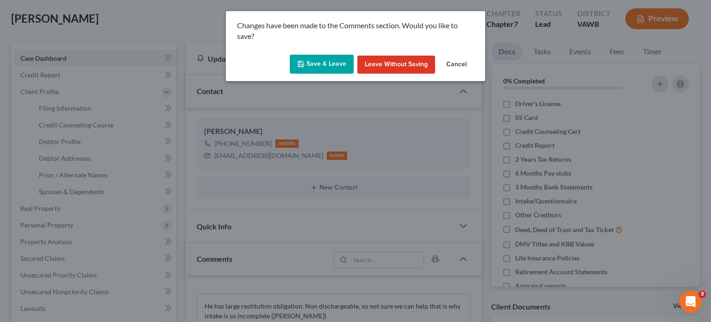
click at [317, 64] on button "Save & Leave" at bounding box center [322, 64] width 64 height 19
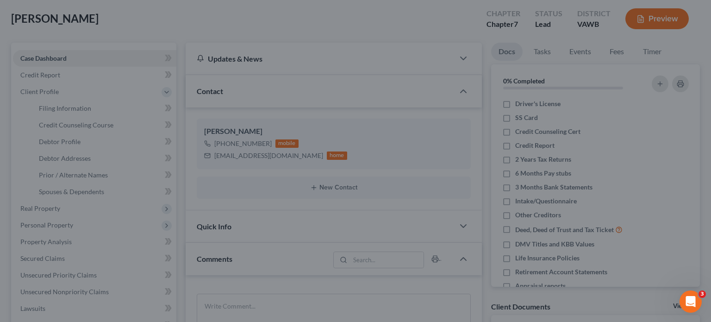
select select "0"
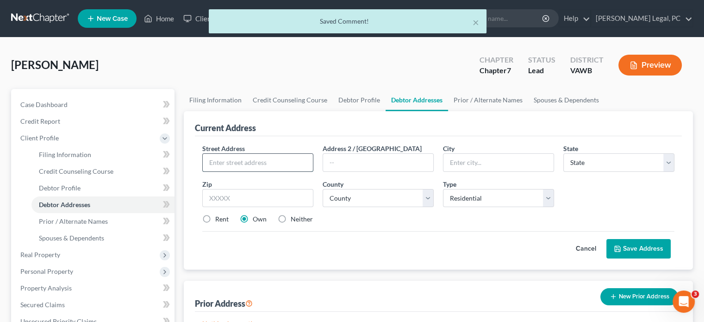
click at [216, 162] on input "text" at bounding box center [258, 163] width 110 height 18
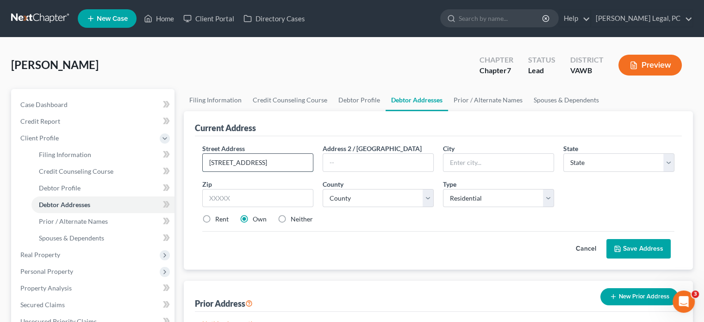
type input "[STREET_ADDRESS]"
type input "[GEOGRAPHIC_DATA]"
select select "48"
type input "24201"
click at [384, 202] on select "County [GEOGRAPHIC_DATA] [GEOGRAPHIC_DATA] [GEOGRAPHIC_DATA] [GEOGRAPHIC_DATA] …" at bounding box center [378, 198] width 111 height 19
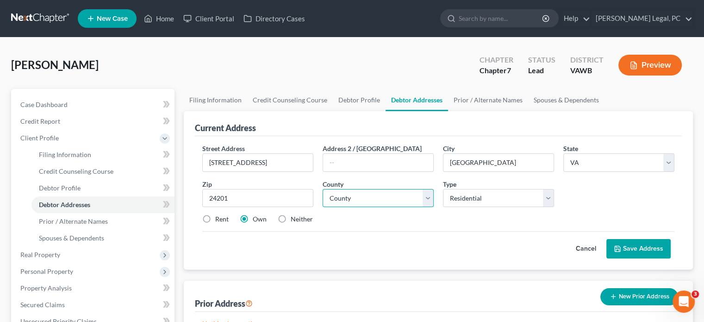
select select "14"
click at [323, 189] on select "County [GEOGRAPHIC_DATA] [GEOGRAPHIC_DATA] [GEOGRAPHIC_DATA] [GEOGRAPHIC_DATA] …" at bounding box center [378, 198] width 111 height 19
click at [639, 240] on button "Save Address" at bounding box center [638, 248] width 64 height 19
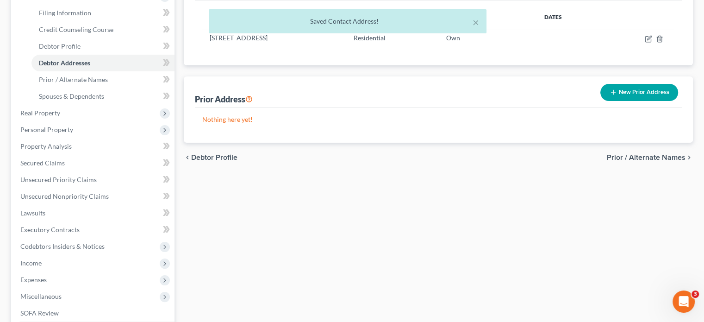
scroll to position [231, 0]
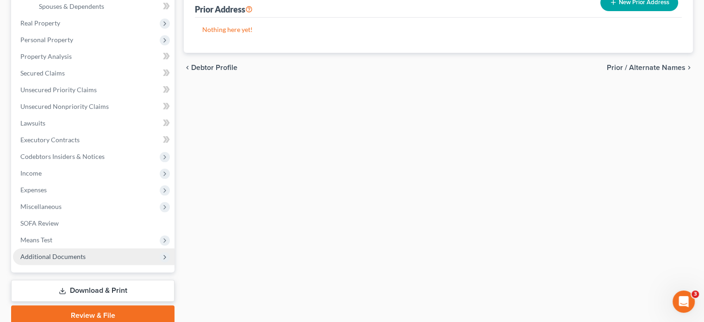
click at [32, 251] on span "Additional Documents" at bounding box center [94, 256] width 162 height 17
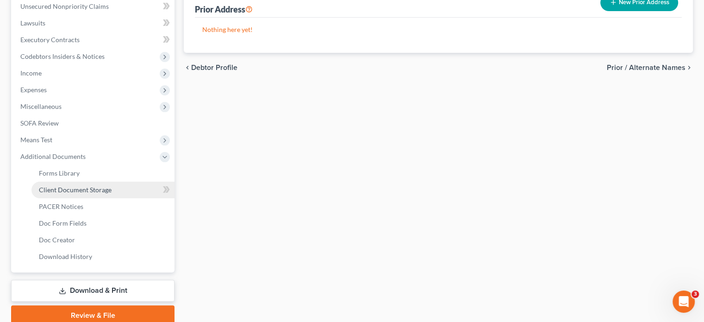
click at [105, 188] on span "Client Document Storage" at bounding box center [75, 190] width 73 height 8
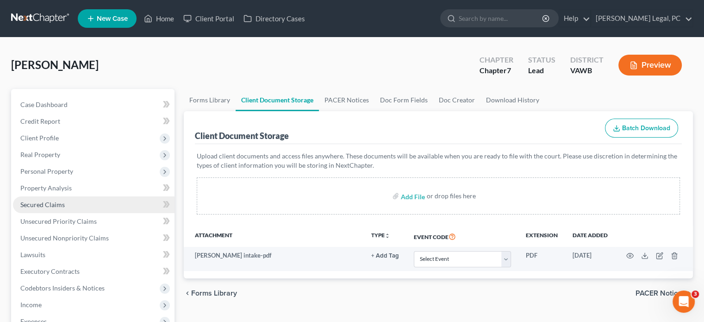
scroll to position [46, 0]
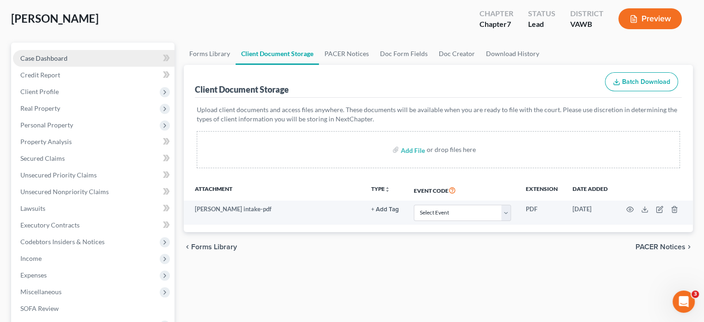
click at [55, 61] on span "Case Dashboard" at bounding box center [43, 58] width 47 height 8
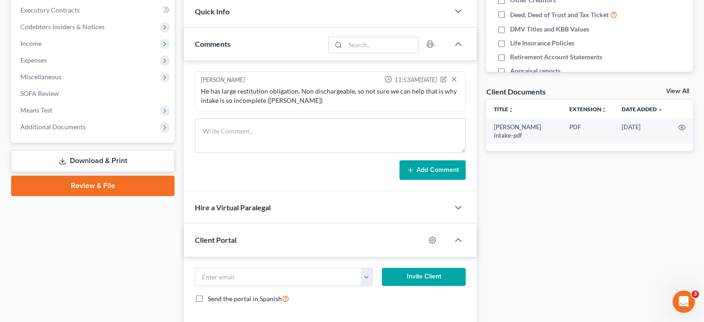
scroll to position [278, 0]
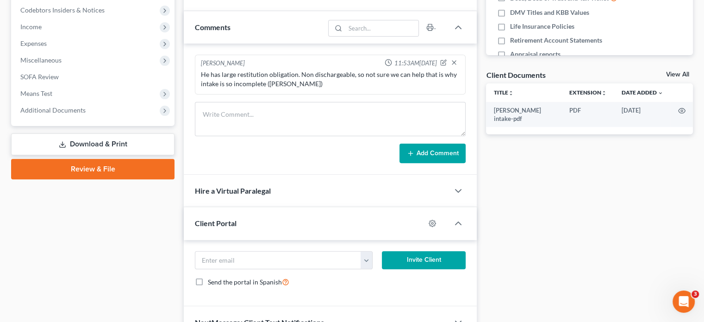
click at [226, 221] on span "Client Portal" at bounding box center [216, 222] width 42 height 9
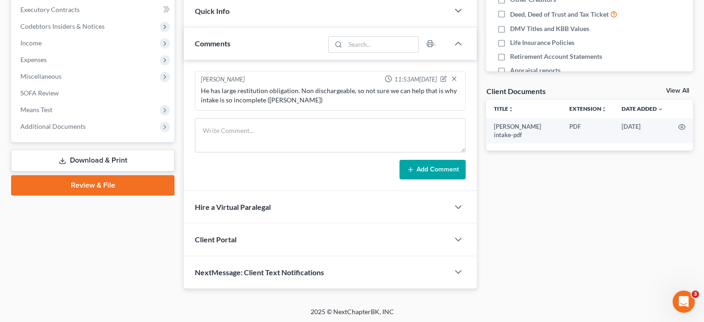
click at [226, 232] on div "Client Portal" at bounding box center [316, 239] width 265 height 32
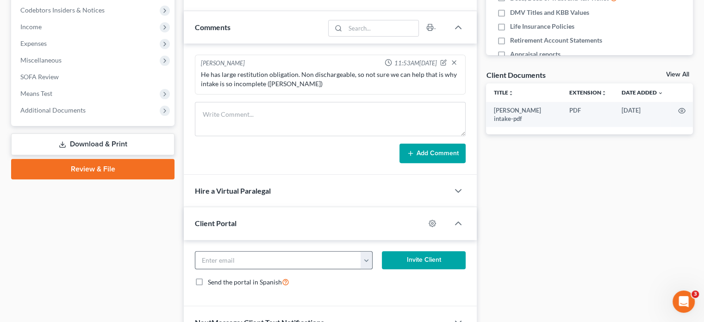
click at [367, 259] on button "button" at bounding box center [366, 260] width 11 height 18
click at [369, 276] on link "[EMAIL_ADDRESS][DOMAIN_NAME]" at bounding box center [424, 281] width 126 height 16
type input "[EMAIL_ADDRESS][DOMAIN_NAME]"
click at [422, 256] on button "Invite Client" at bounding box center [424, 260] width 84 height 19
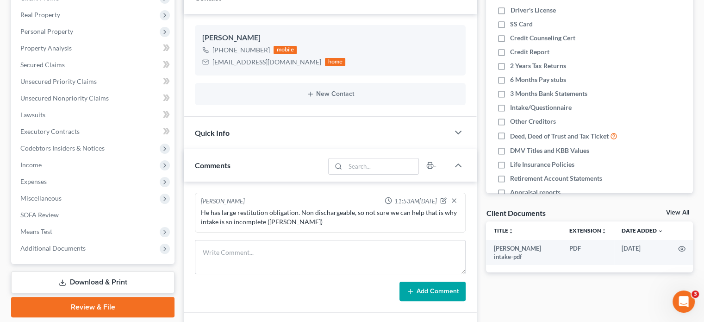
scroll to position [93, 0]
